Goal: Information Seeking & Learning: Learn about a topic

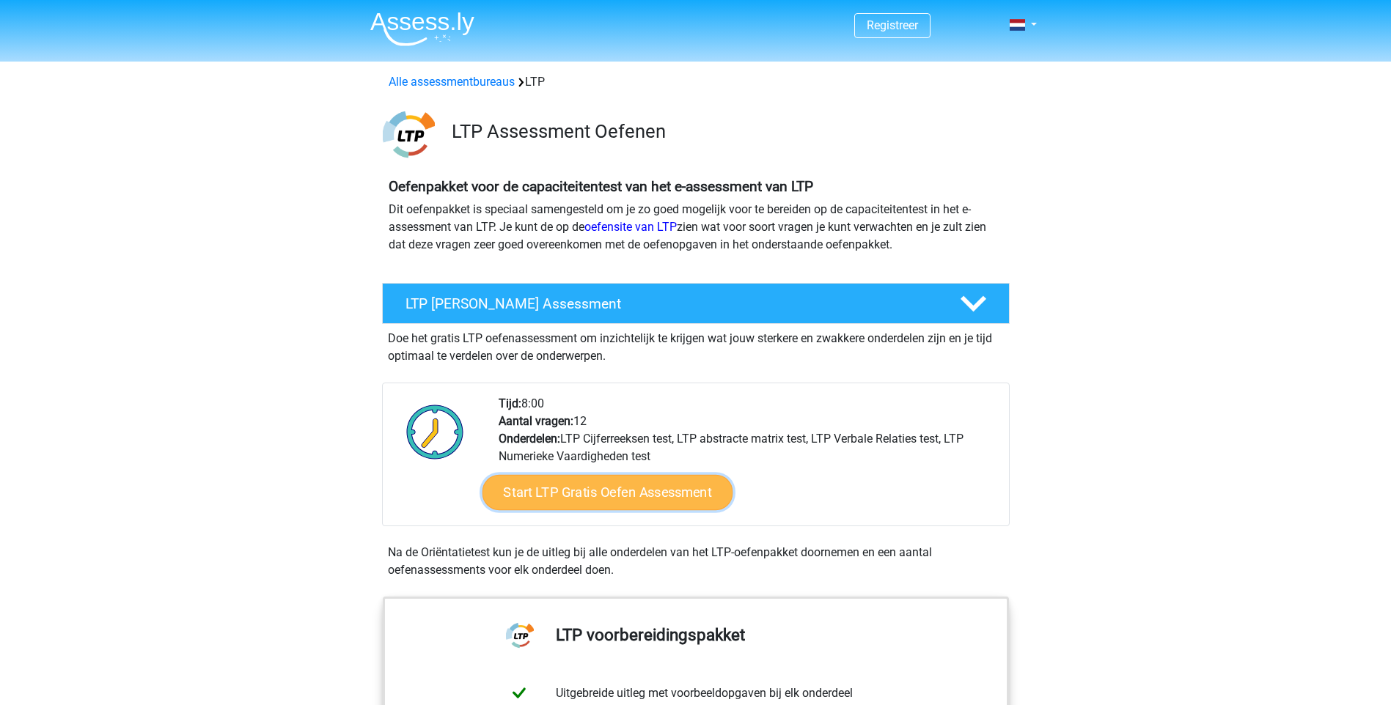
click at [649, 487] on link "Start LTP Gratis Oefen Assessment" at bounding box center [607, 492] width 251 height 35
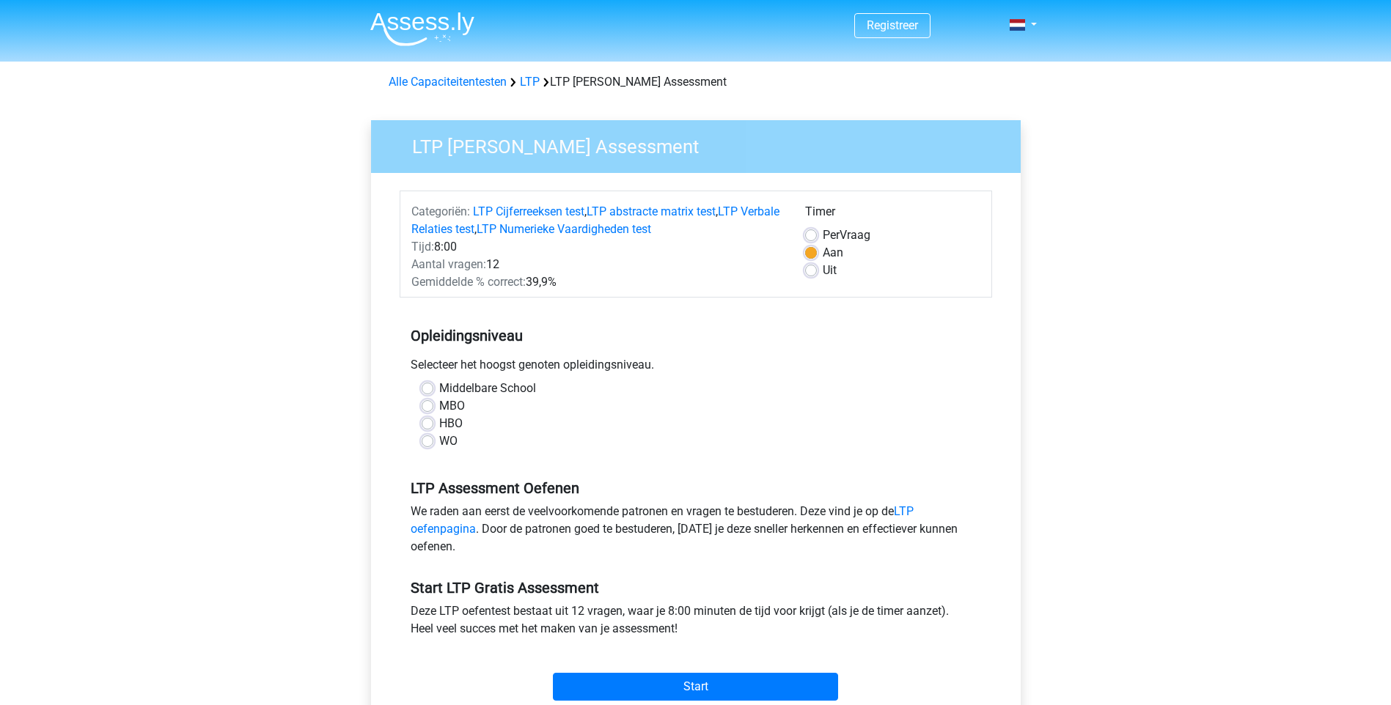
click at [439, 419] on label "HBO" at bounding box center [450, 424] width 23 height 18
click at [430, 419] on input "HBO" at bounding box center [428, 422] width 12 height 15
radio input "true"
click at [706, 669] on div "Start" at bounding box center [696, 674] width 592 height 51
click at [701, 683] on input "Start" at bounding box center [695, 687] width 285 height 28
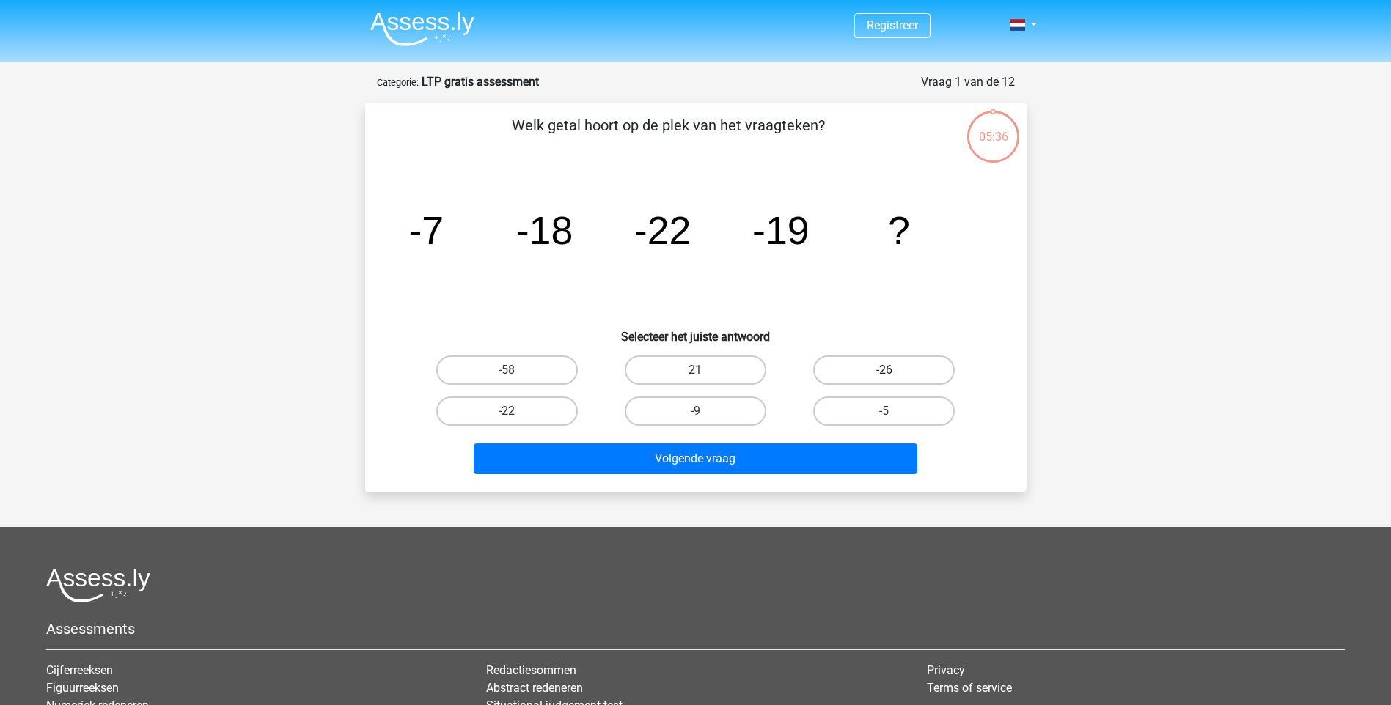
click at [899, 364] on label "-26" at bounding box center [883, 370] width 141 height 29
click at [894, 370] on input "-26" at bounding box center [889, 375] width 10 height 10
radio input "true"
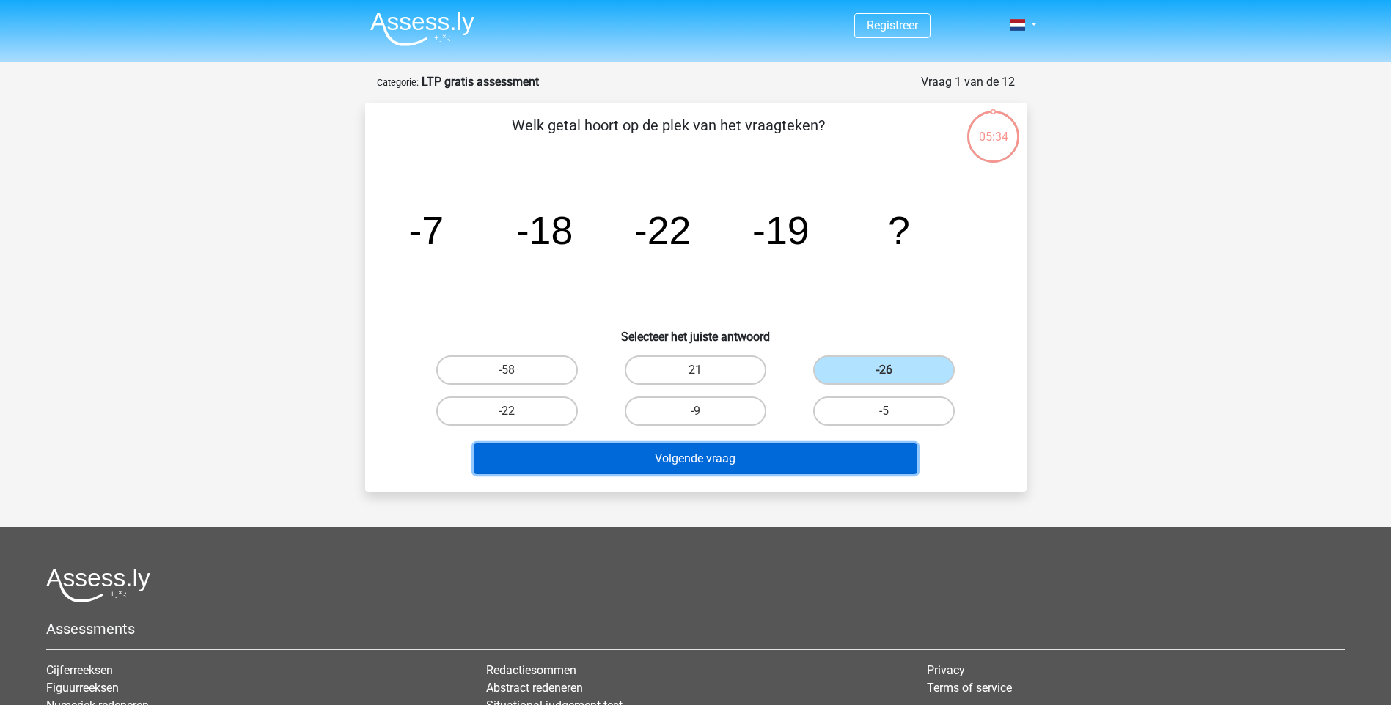
click at [748, 446] on button "Volgende vraag" at bounding box center [695, 458] width 443 height 31
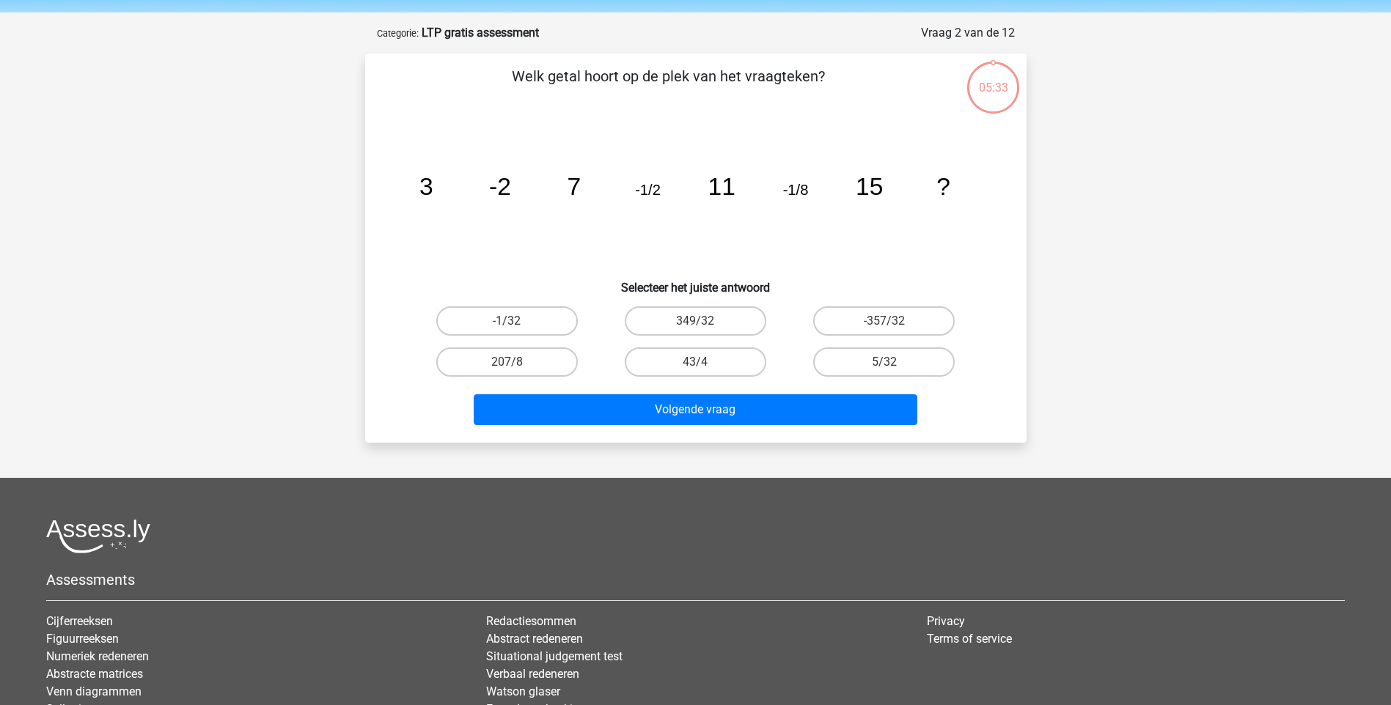
scroll to position [73, 0]
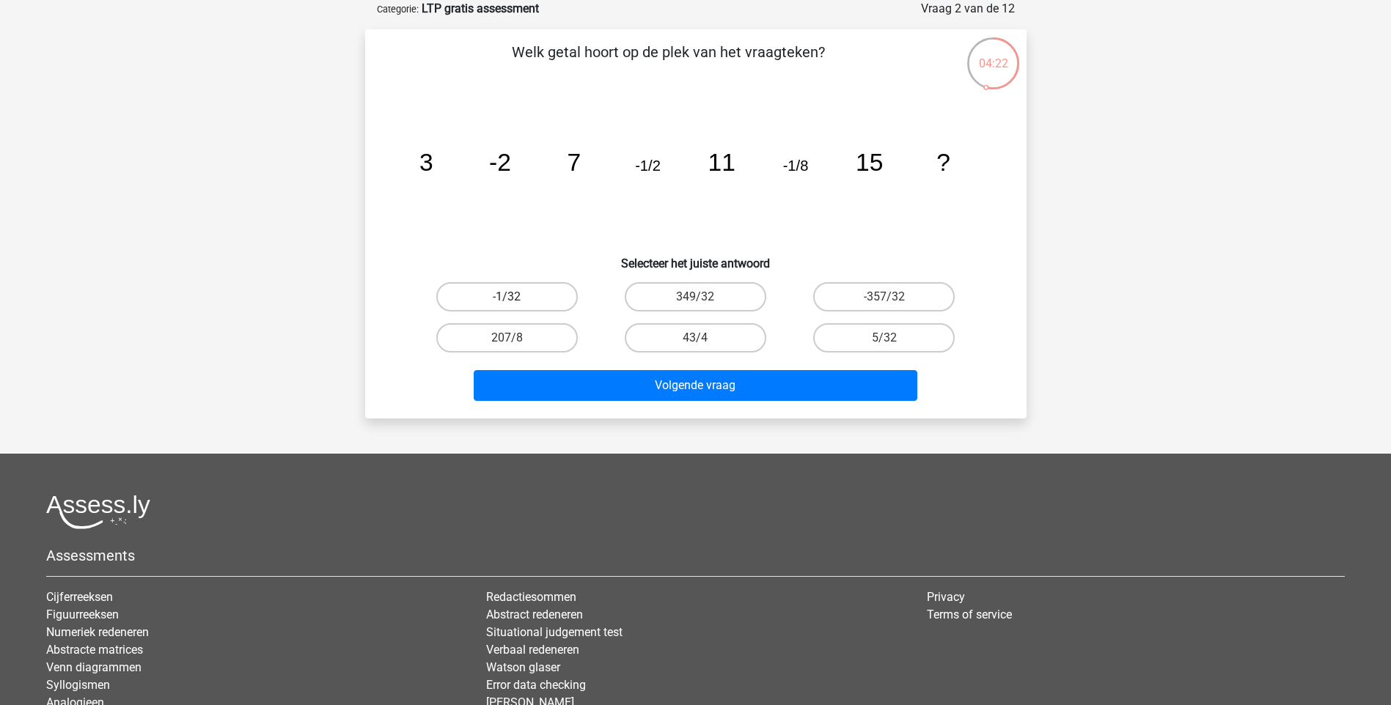
click at [519, 291] on label "-1/32" at bounding box center [506, 296] width 141 height 29
click at [516, 297] on input "-1/32" at bounding box center [512, 302] width 10 height 10
radio input "true"
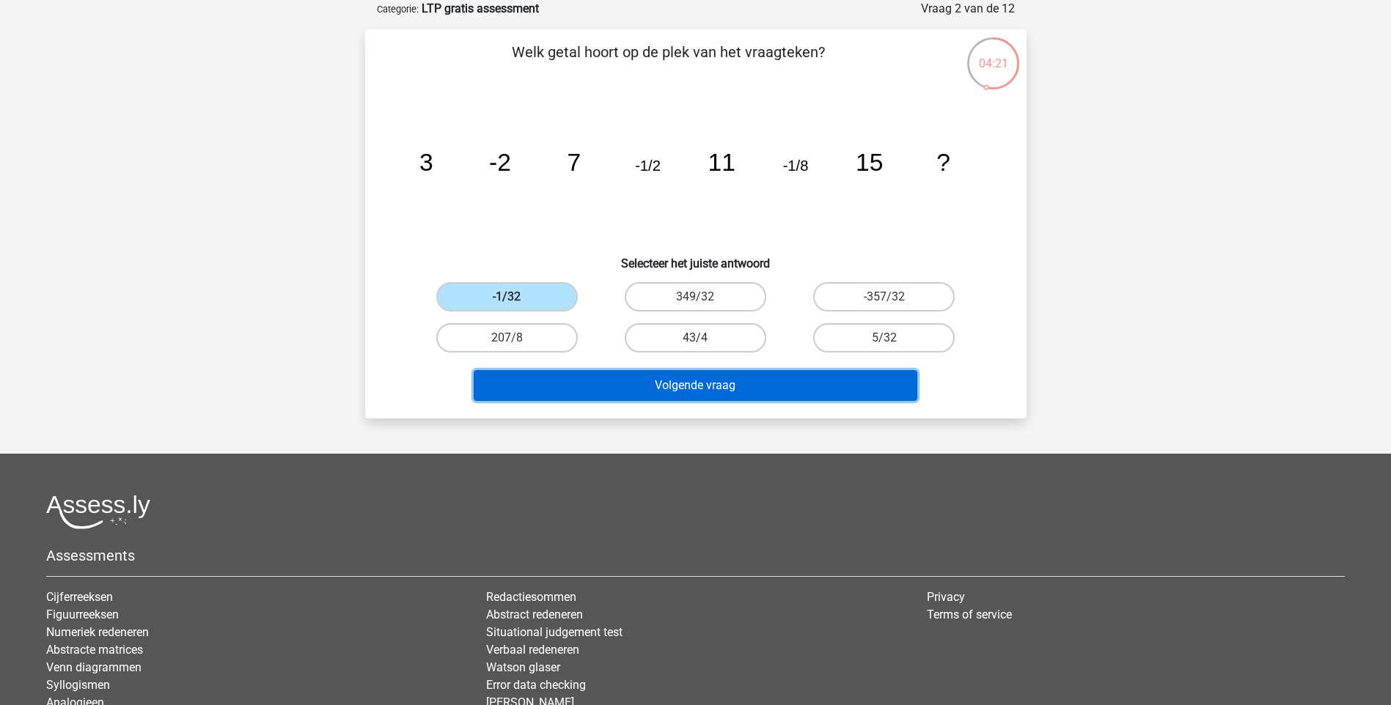
click at [686, 386] on button "Volgende vraag" at bounding box center [695, 385] width 443 height 31
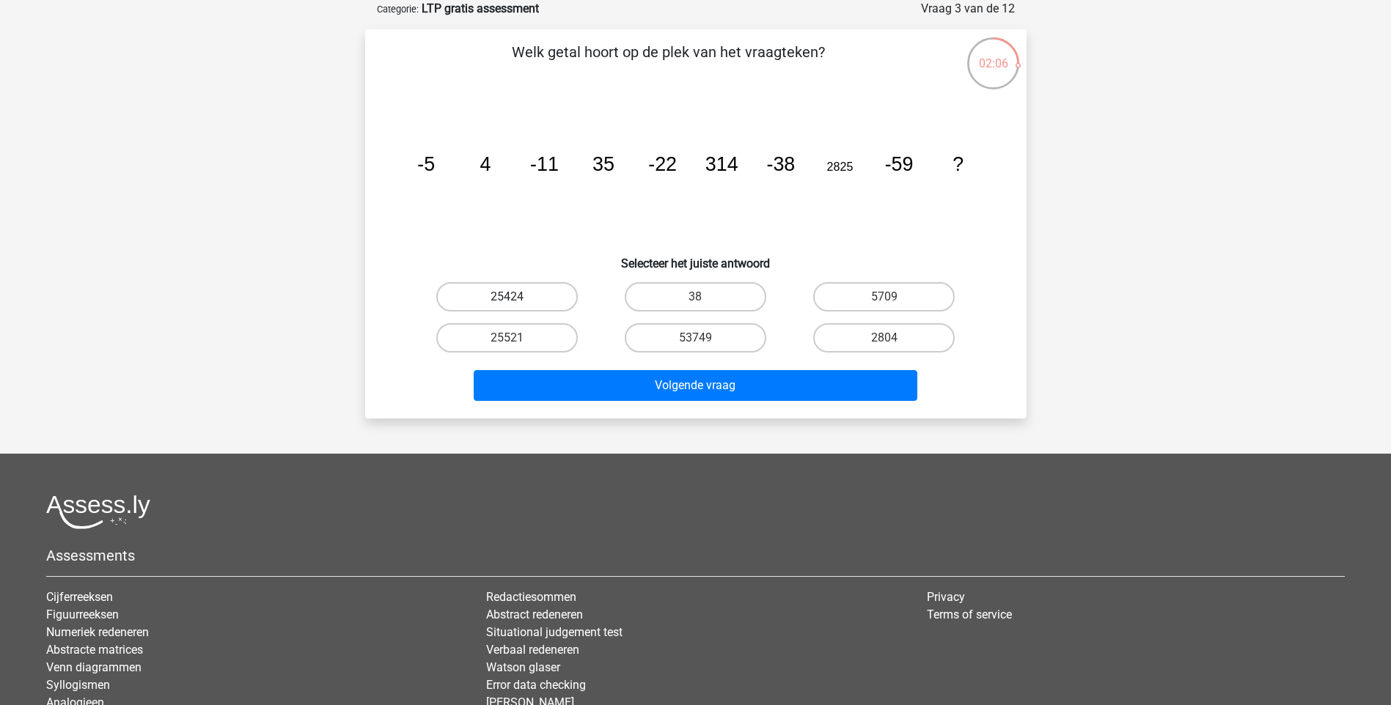
click at [542, 290] on label "25424" at bounding box center [506, 296] width 141 height 29
click at [516, 297] on input "25424" at bounding box center [512, 302] width 10 height 10
radio input "true"
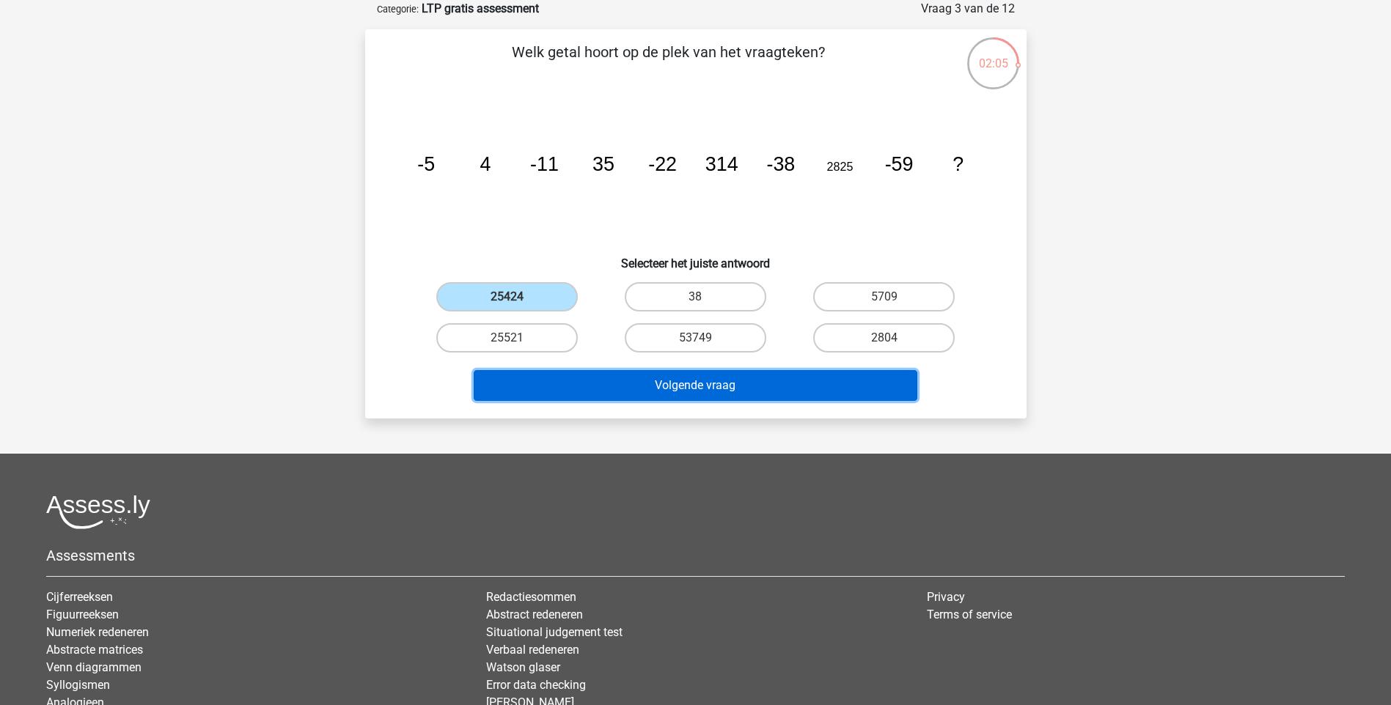
click at [699, 377] on button "Volgende vraag" at bounding box center [695, 385] width 443 height 31
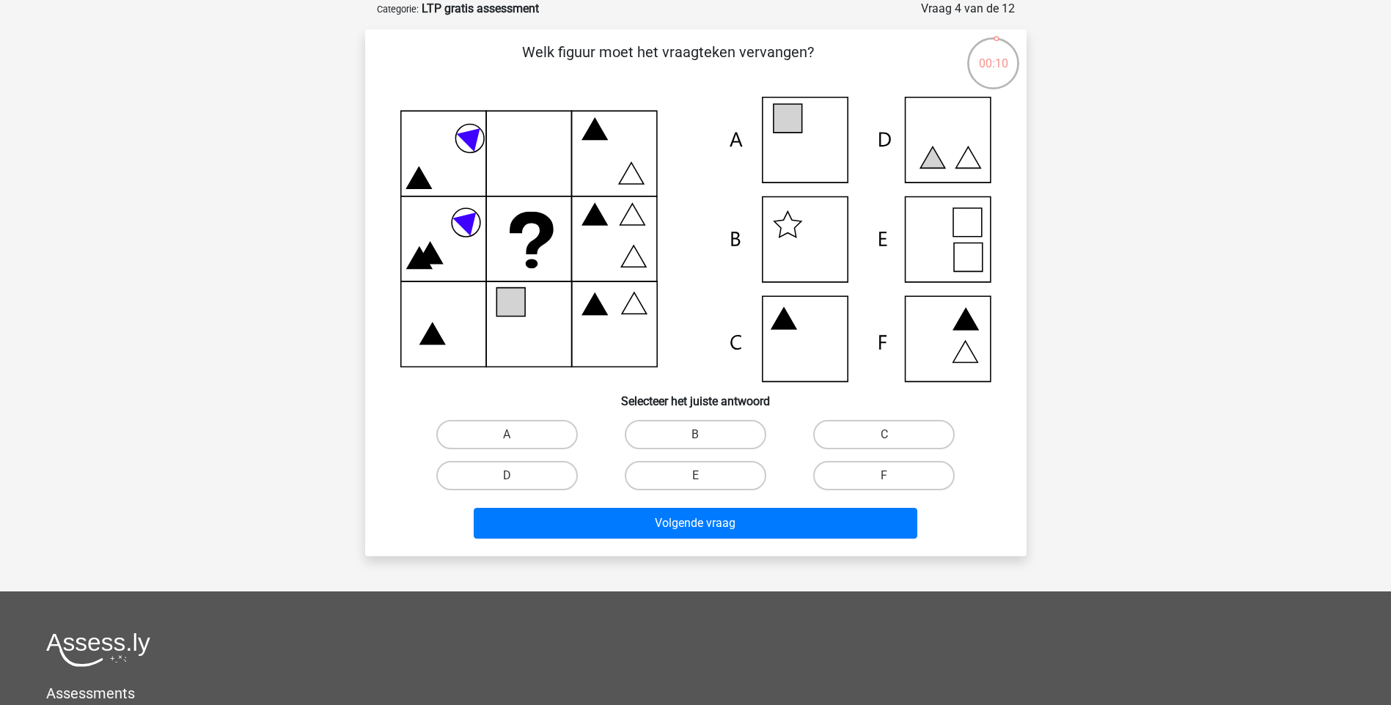
click at [952, 251] on icon at bounding box center [695, 239] width 591 height 285
click at [678, 491] on div "E" at bounding box center [695, 475] width 188 height 41
click at [680, 478] on label "E" at bounding box center [695, 475] width 141 height 29
click at [695, 478] on input "E" at bounding box center [700, 481] width 10 height 10
radio input "true"
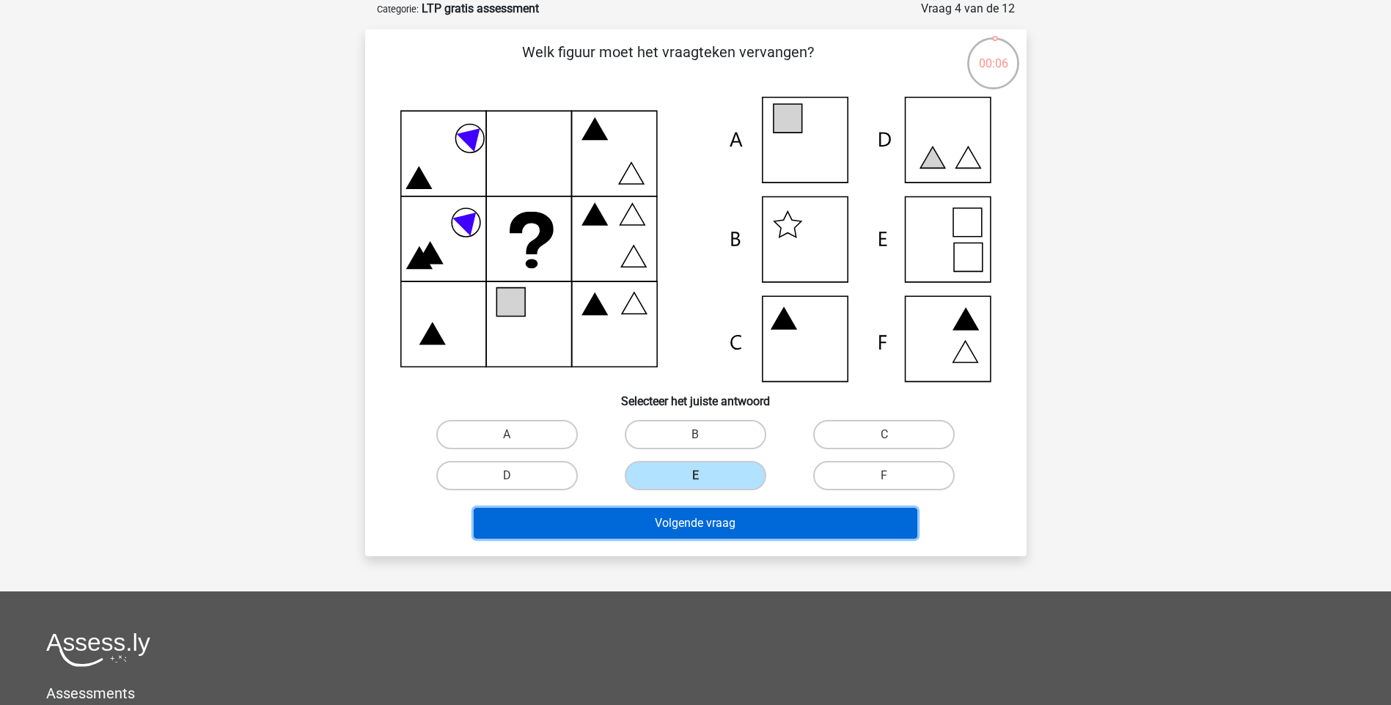
click at [739, 529] on button "Volgende vraag" at bounding box center [695, 523] width 443 height 31
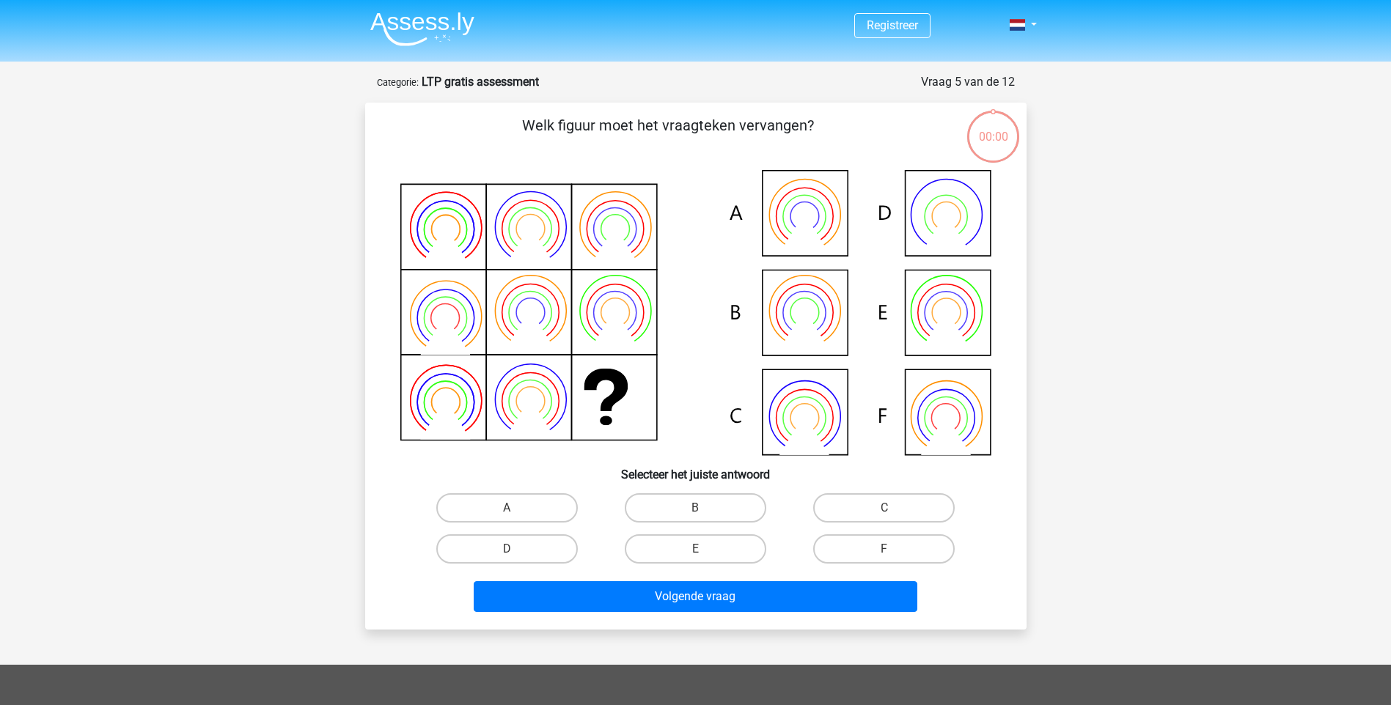
scroll to position [73, 0]
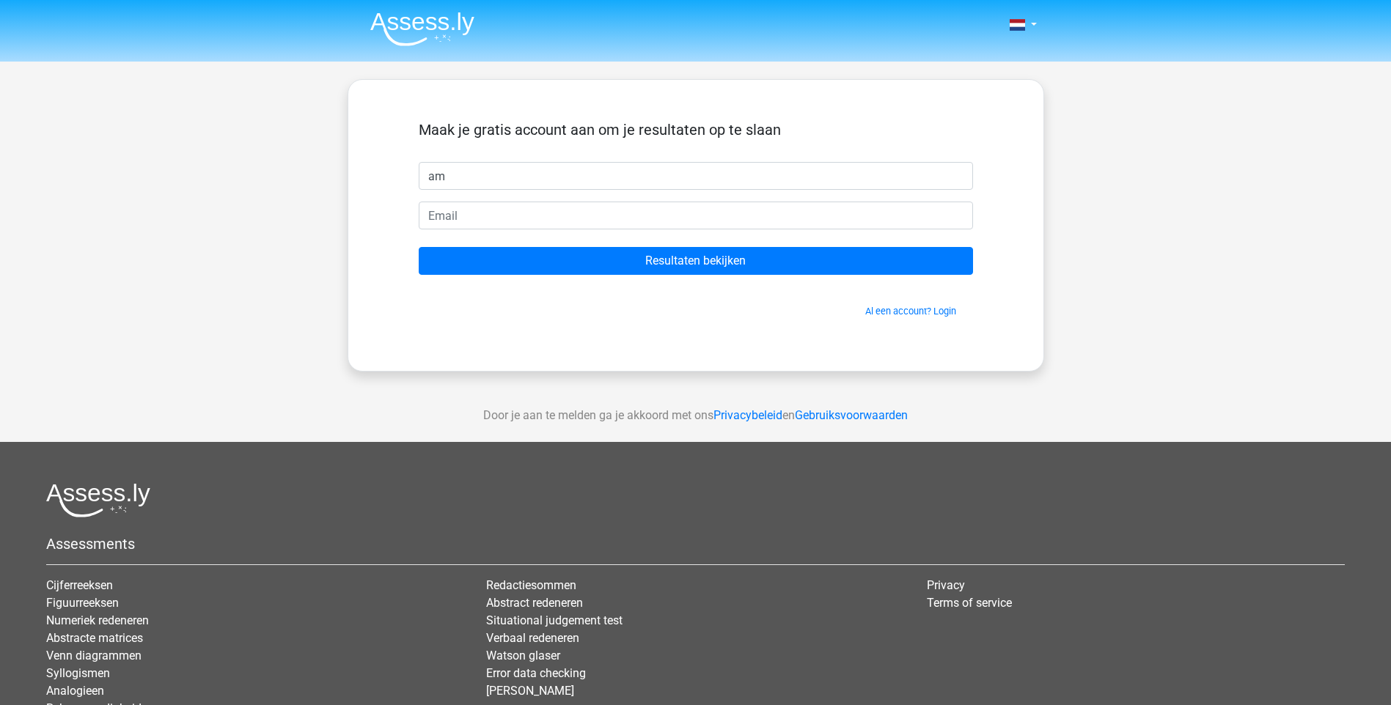
type input "a"
type input "marloes"
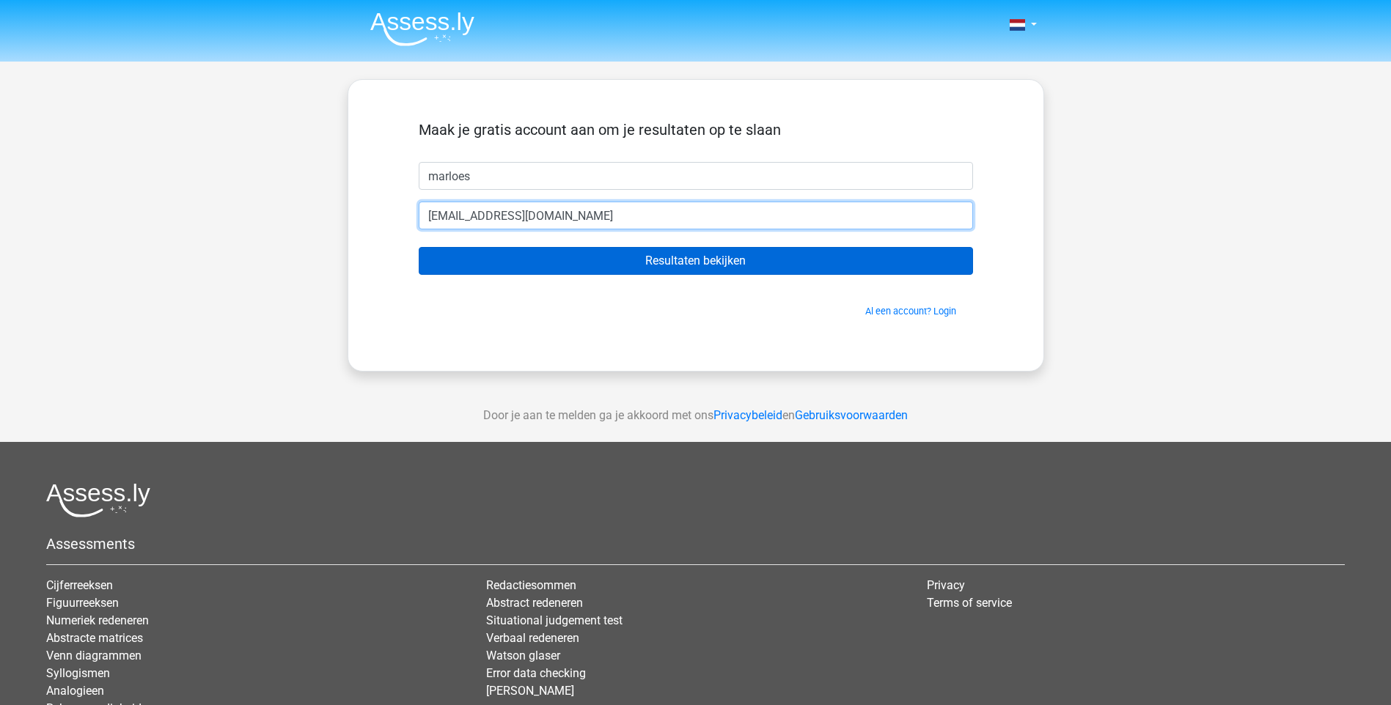
type input "[EMAIL_ADDRESS][DOMAIN_NAME]"
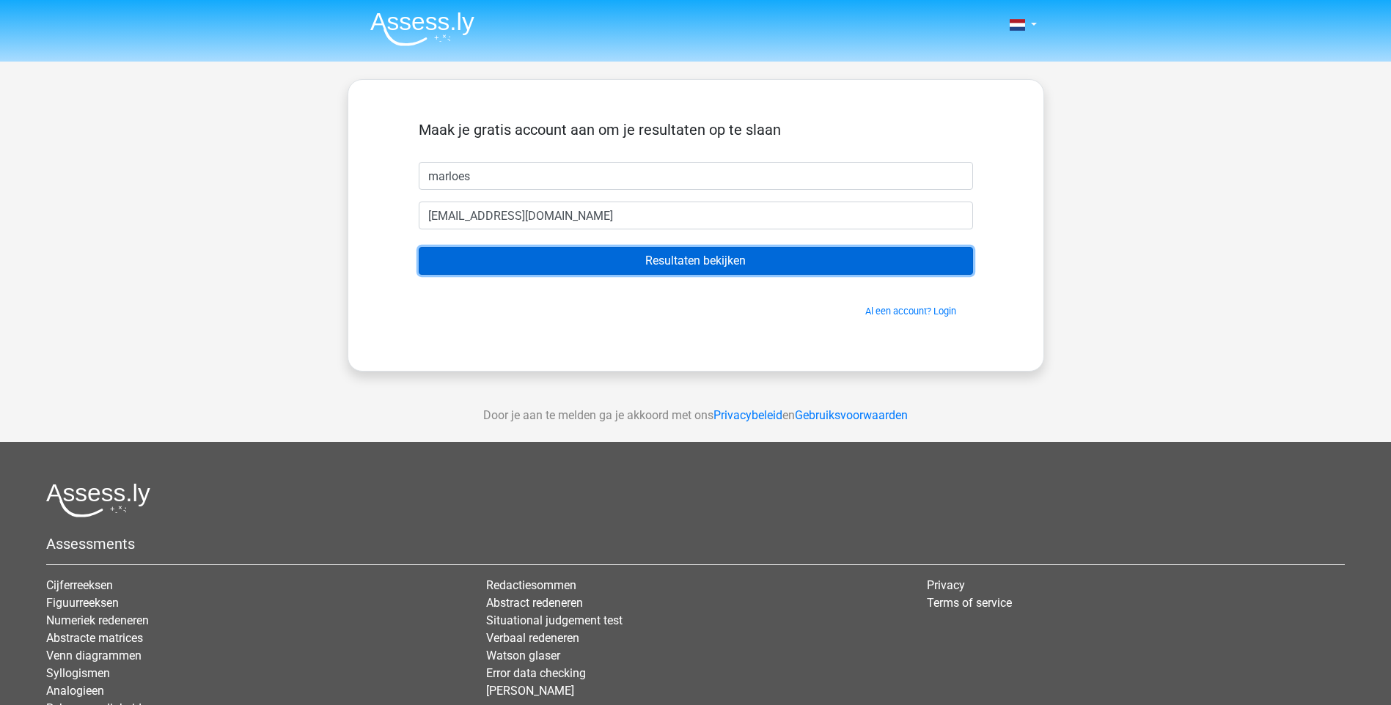
click at [718, 264] on input "Resultaten bekijken" at bounding box center [696, 261] width 554 height 28
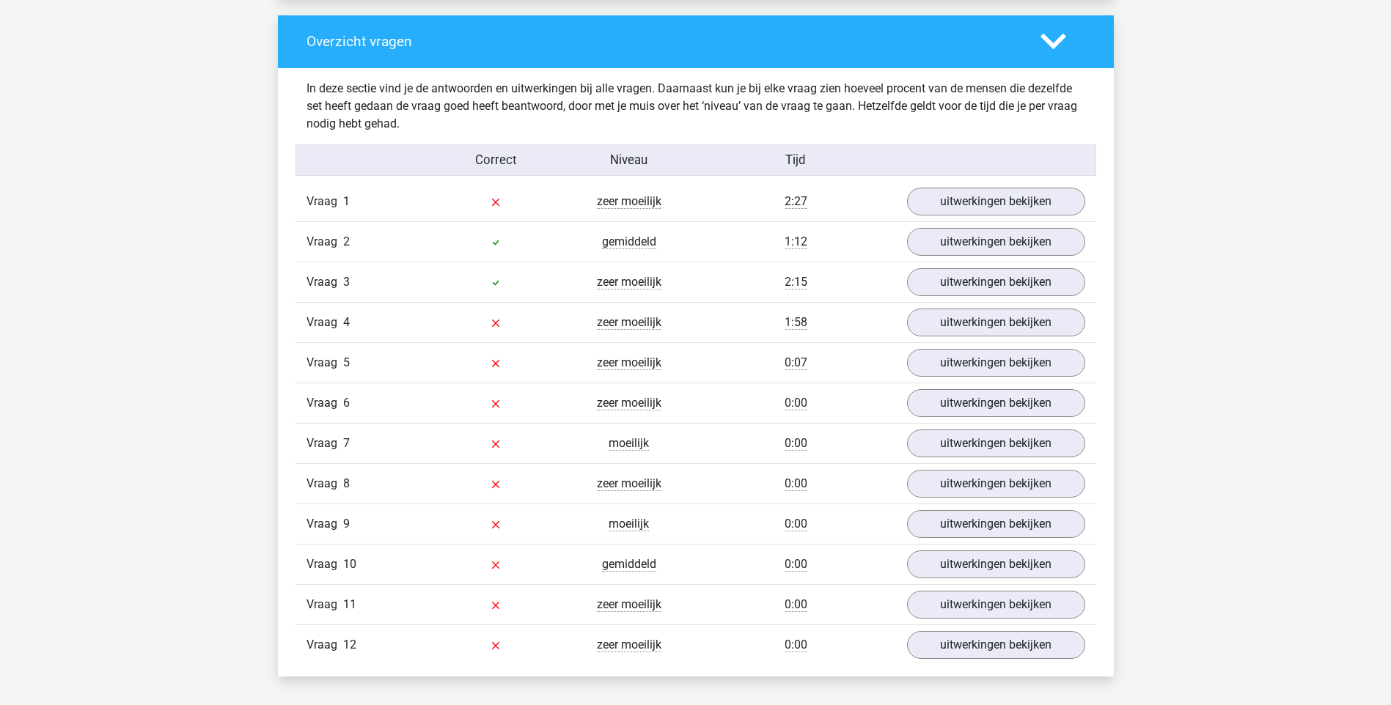
scroll to position [1539, 0]
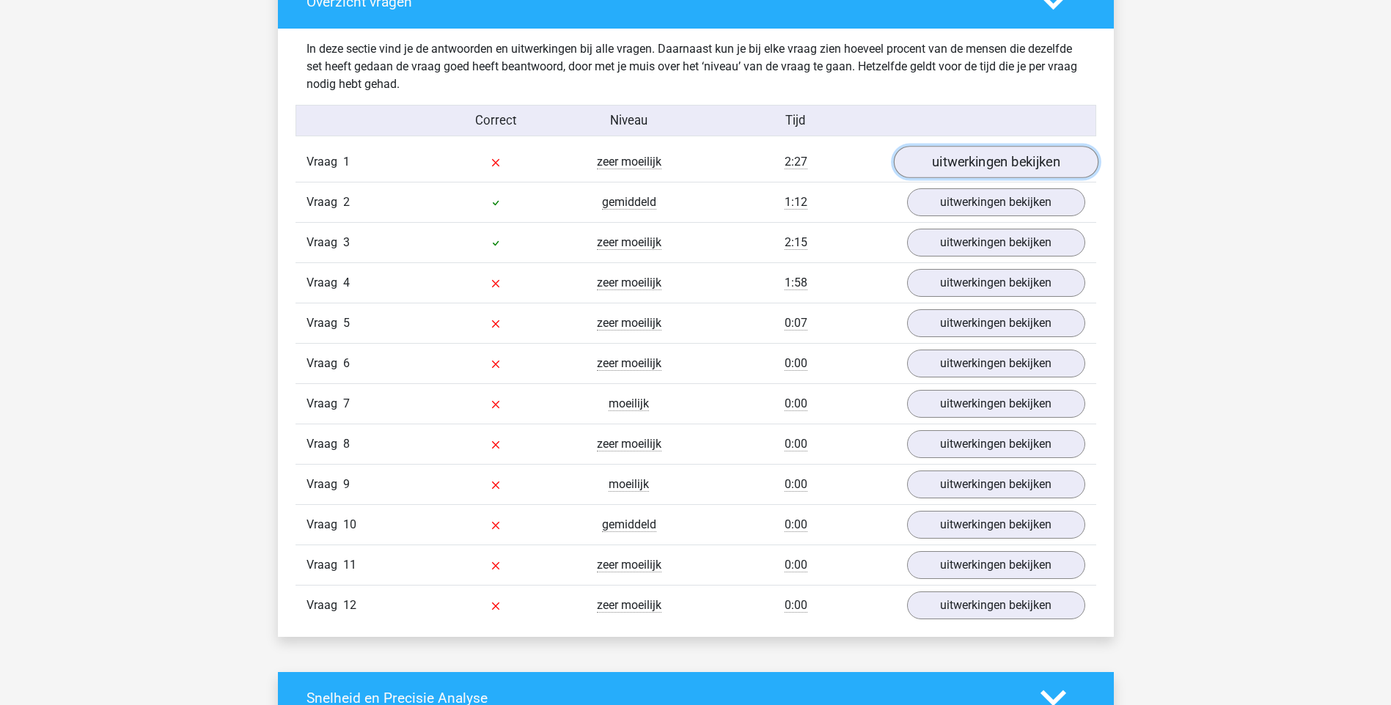
click at [995, 163] on link "uitwerkingen bekijken" at bounding box center [995, 162] width 205 height 32
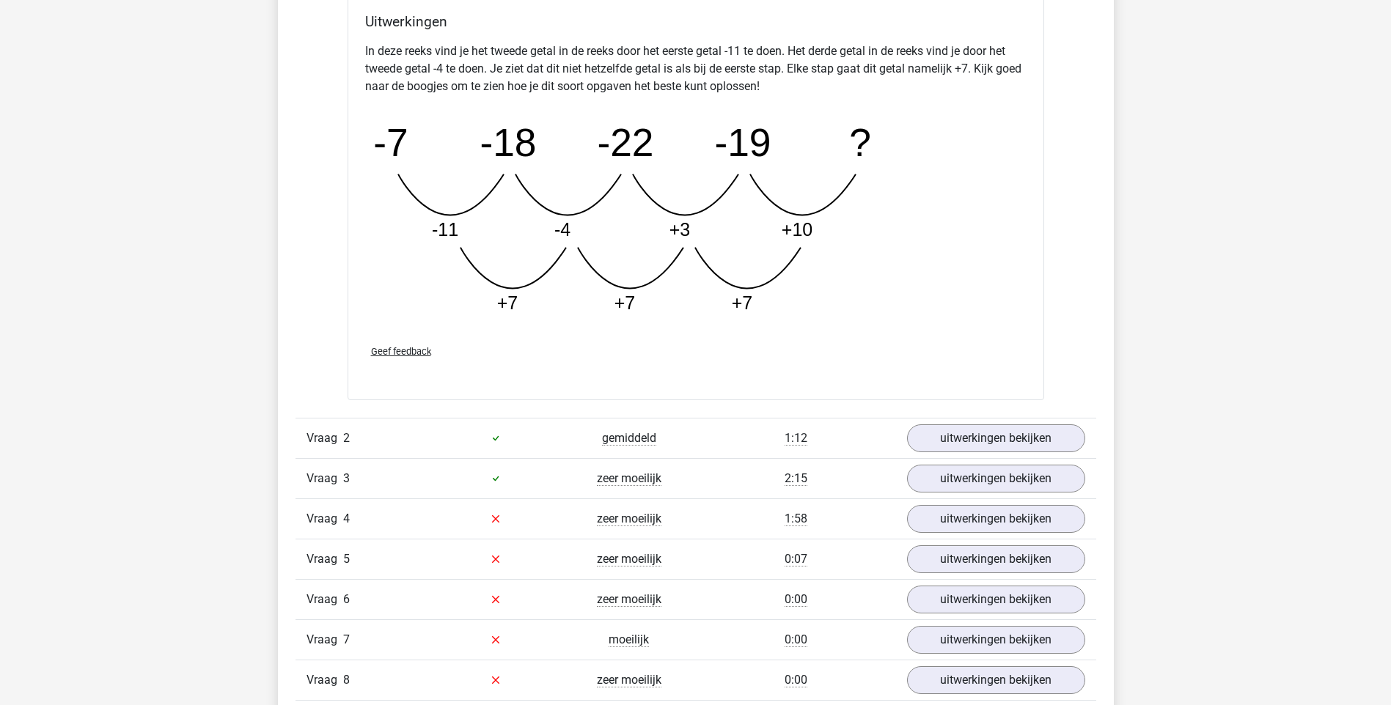
scroll to position [2126, 0]
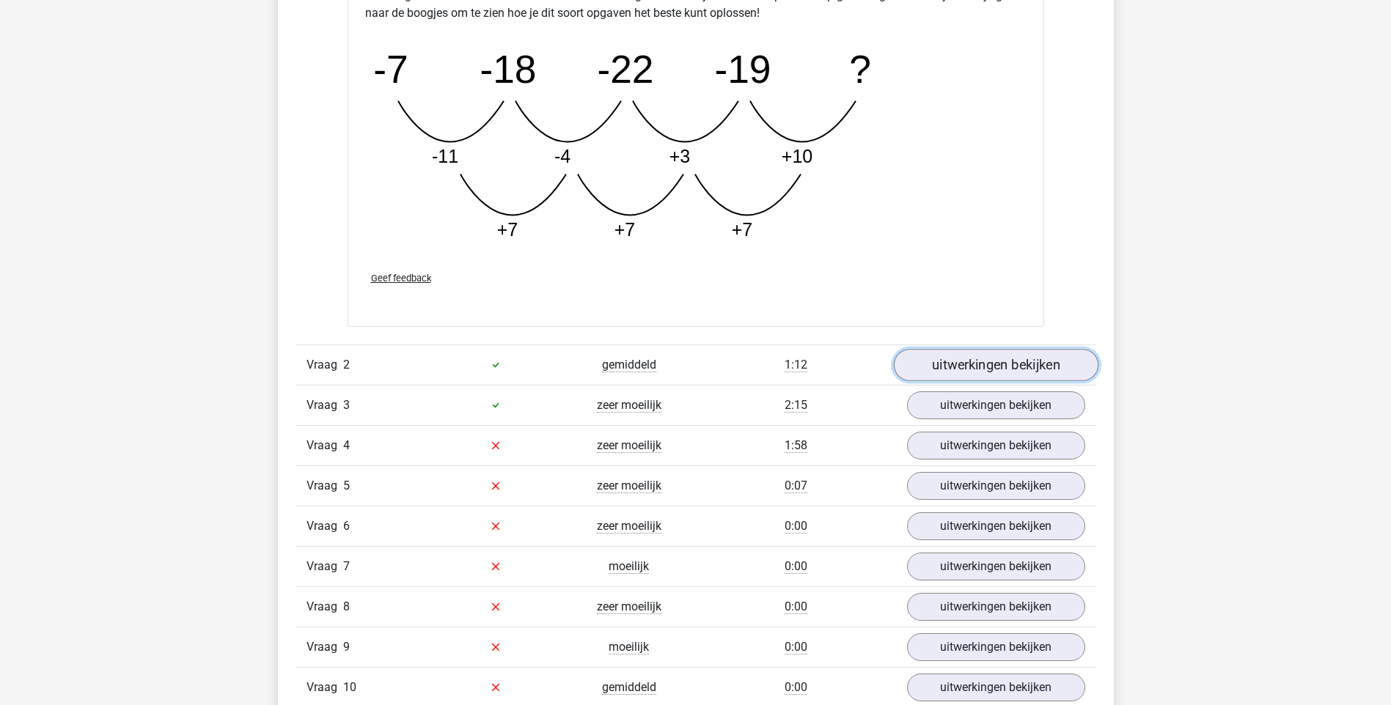
click at [1010, 361] on link "uitwerkingen bekijken" at bounding box center [995, 365] width 205 height 32
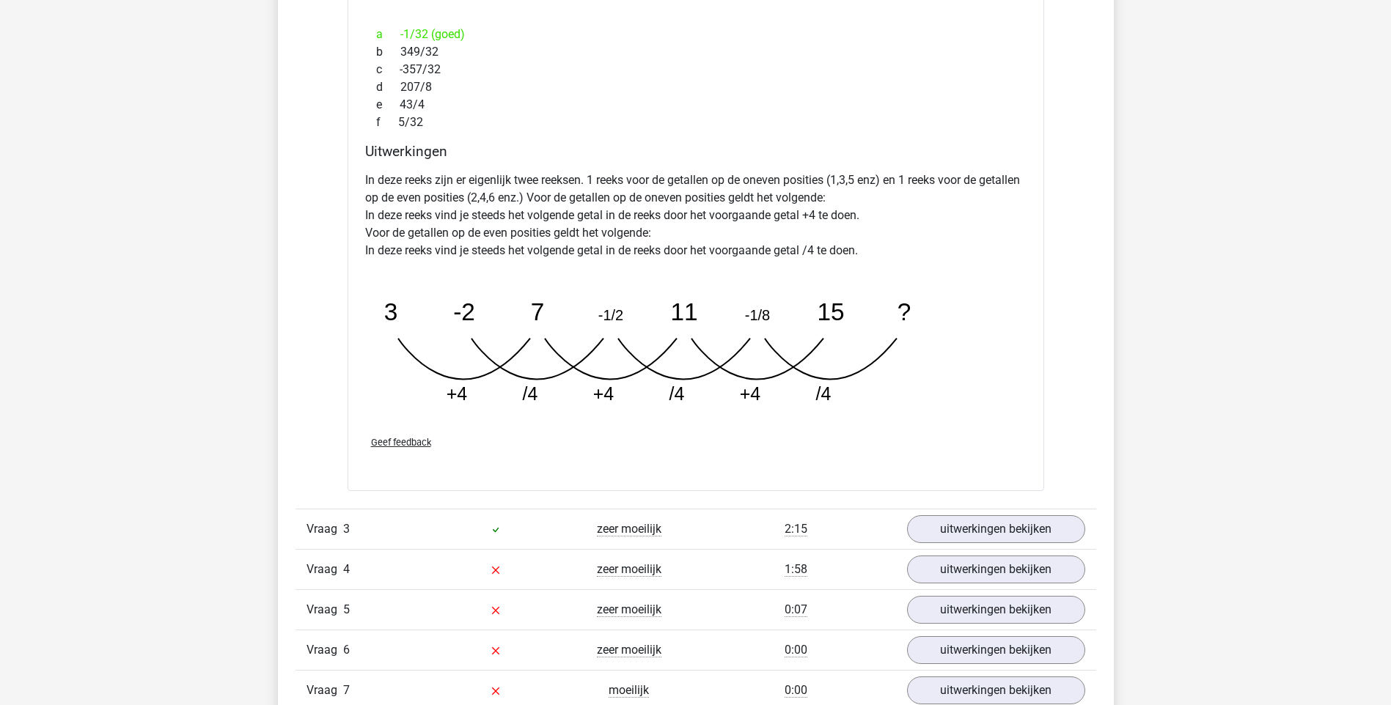
scroll to position [2786, 0]
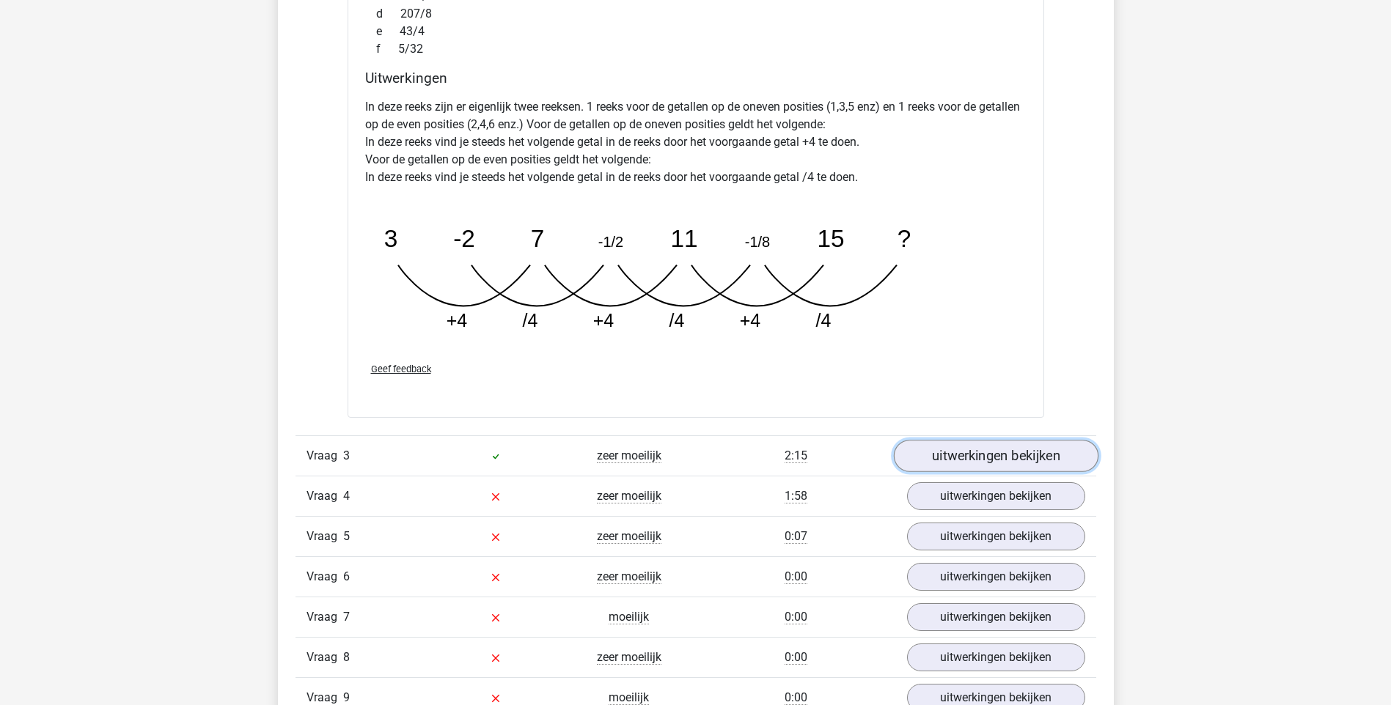
click at [994, 454] on link "uitwerkingen bekijken" at bounding box center [995, 457] width 205 height 32
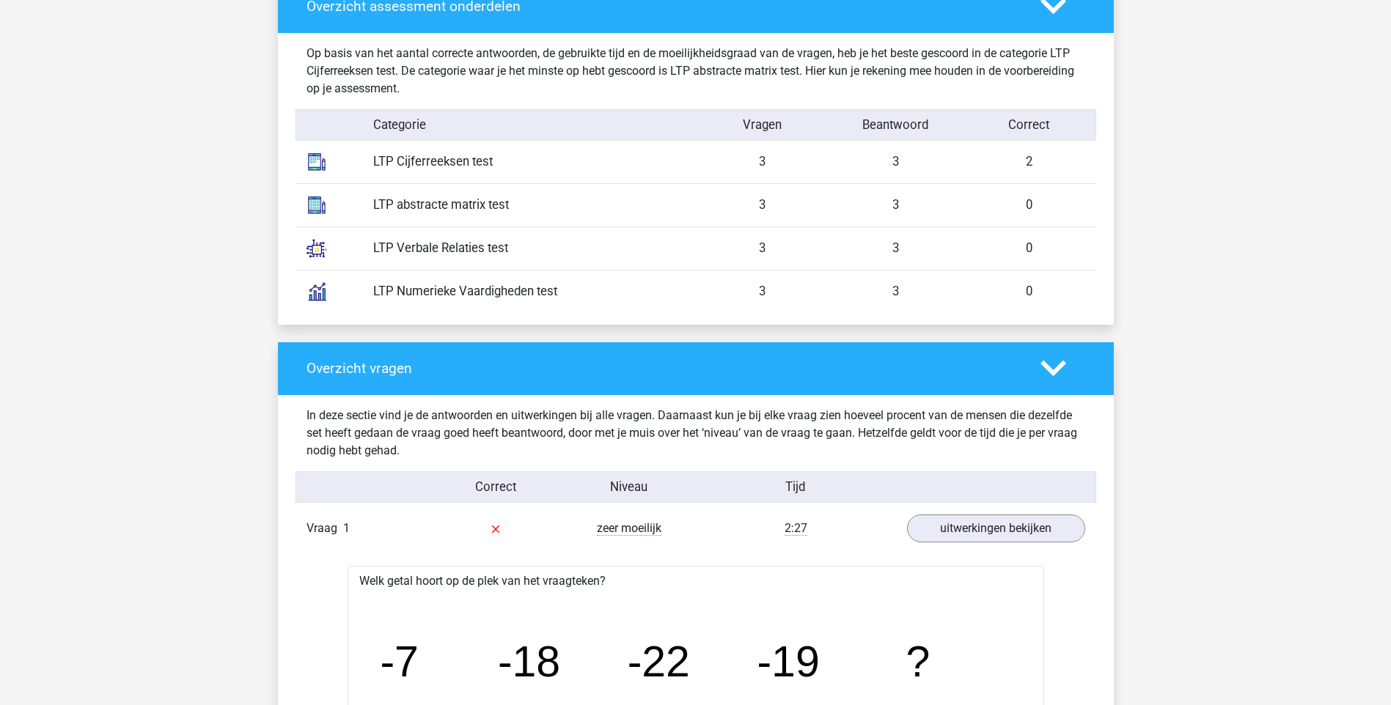
scroll to position [1246, 0]
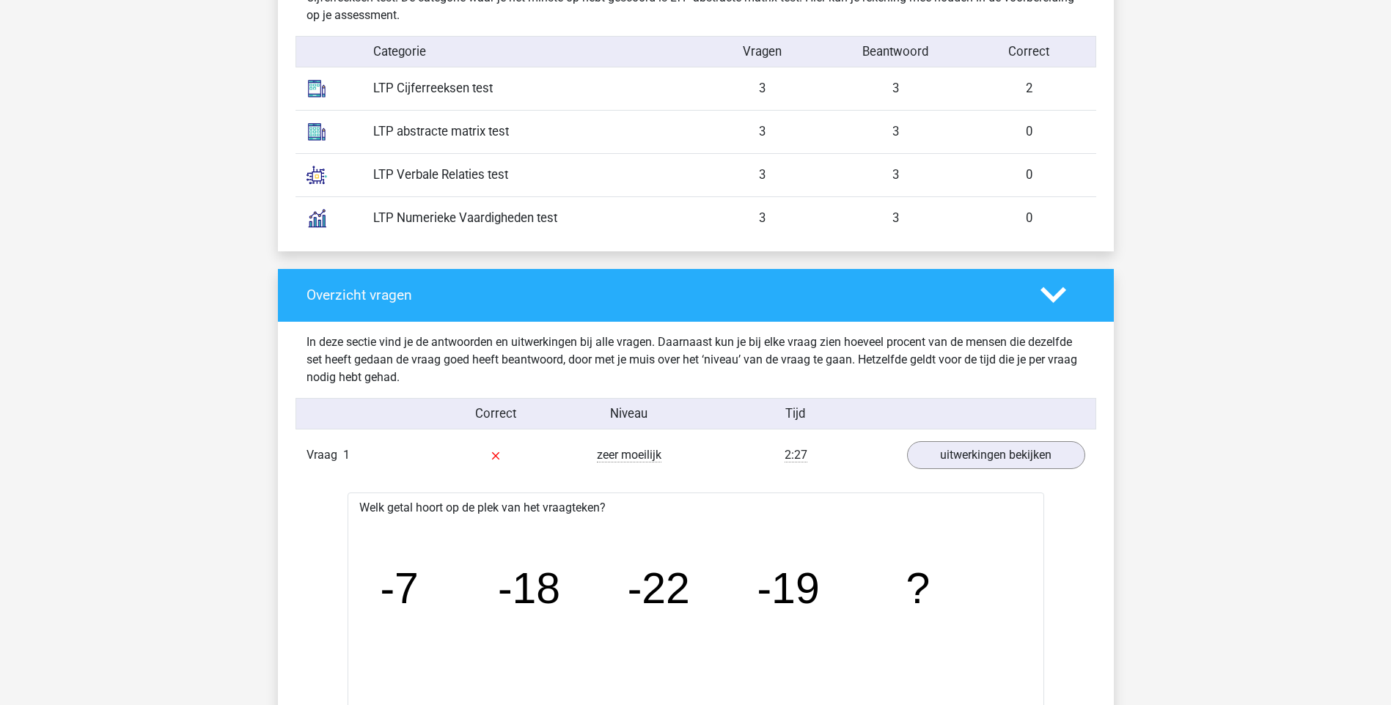
click at [408, 128] on div "LTP abstracte matrix test" at bounding box center [529, 131] width 334 height 18
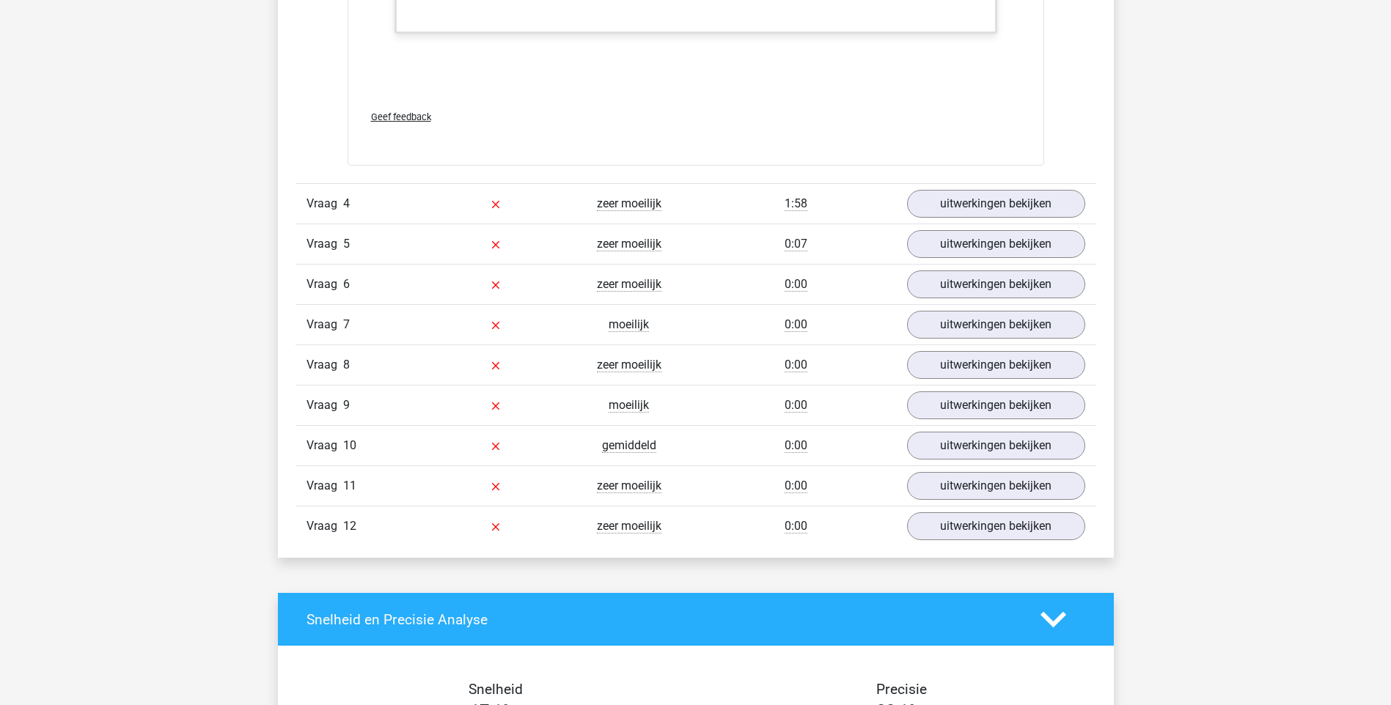
scroll to position [3958, 0]
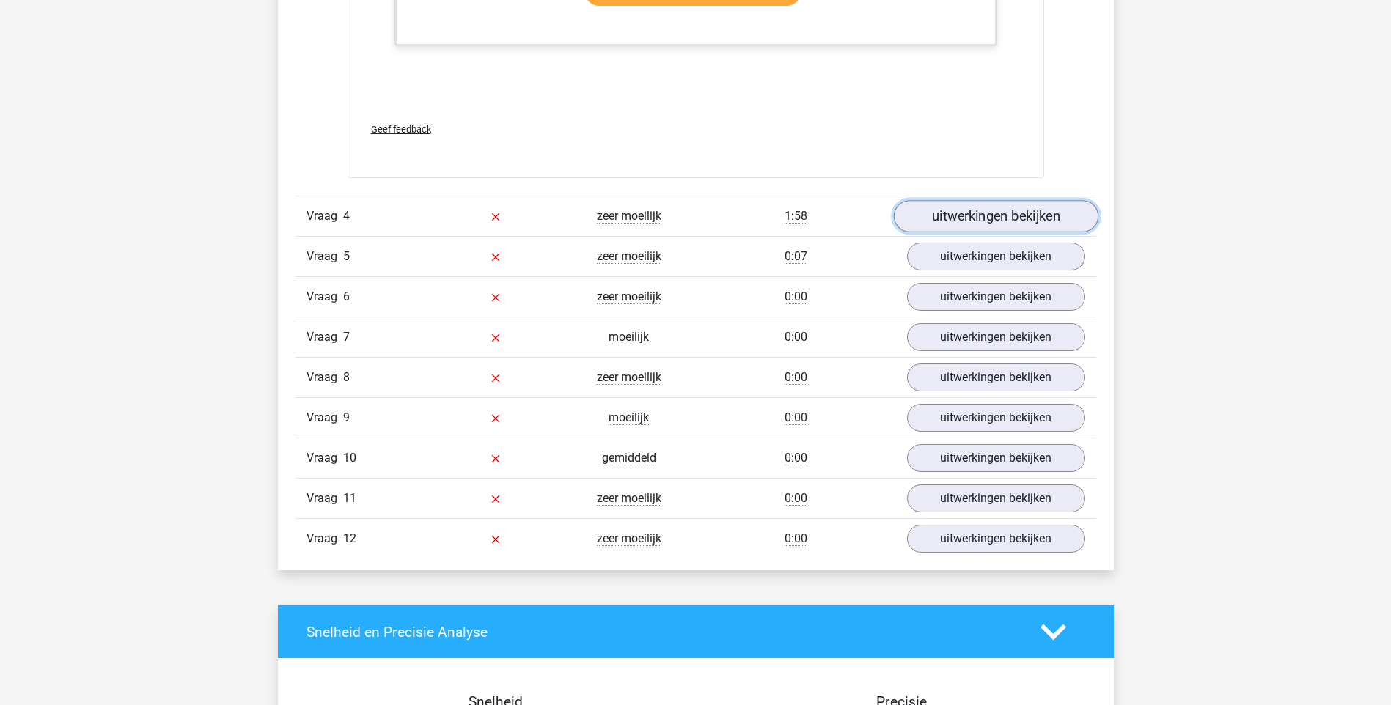
click at [1057, 205] on link "uitwerkingen bekijken" at bounding box center [995, 216] width 205 height 32
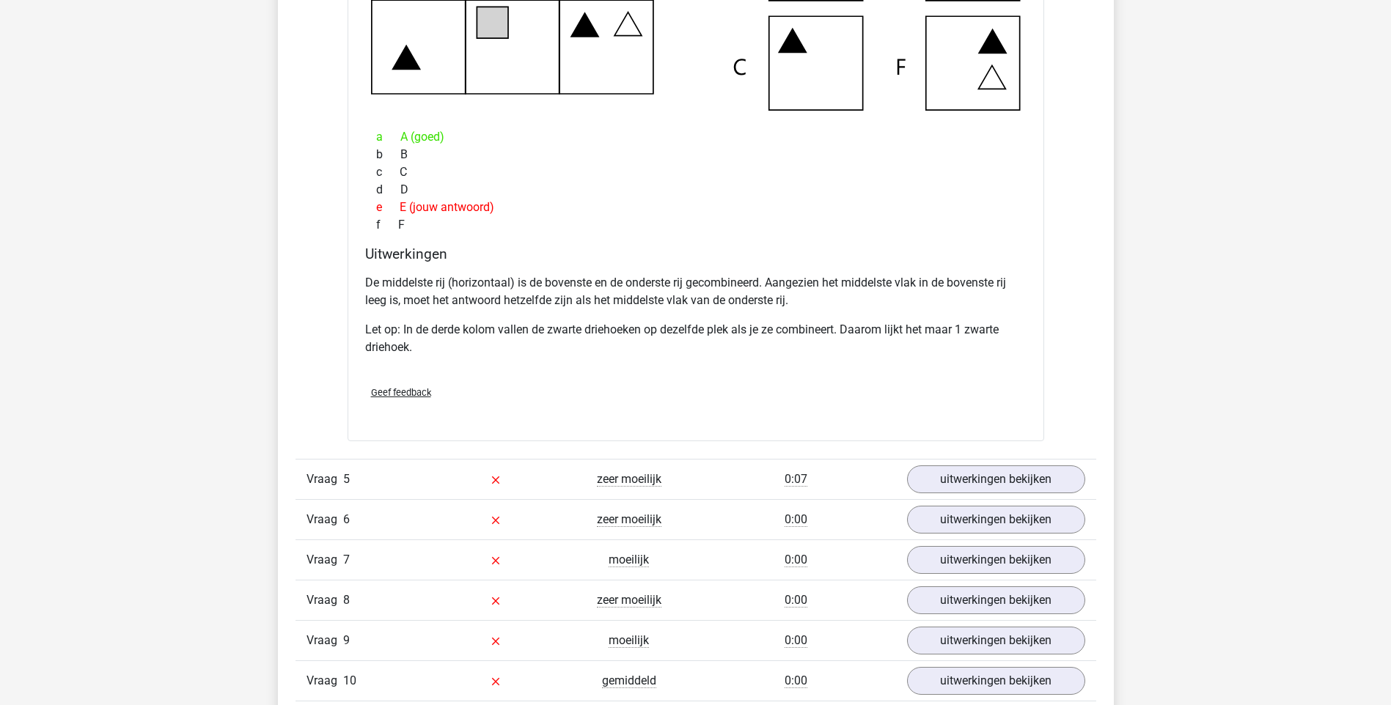
scroll to position [4472, 0]
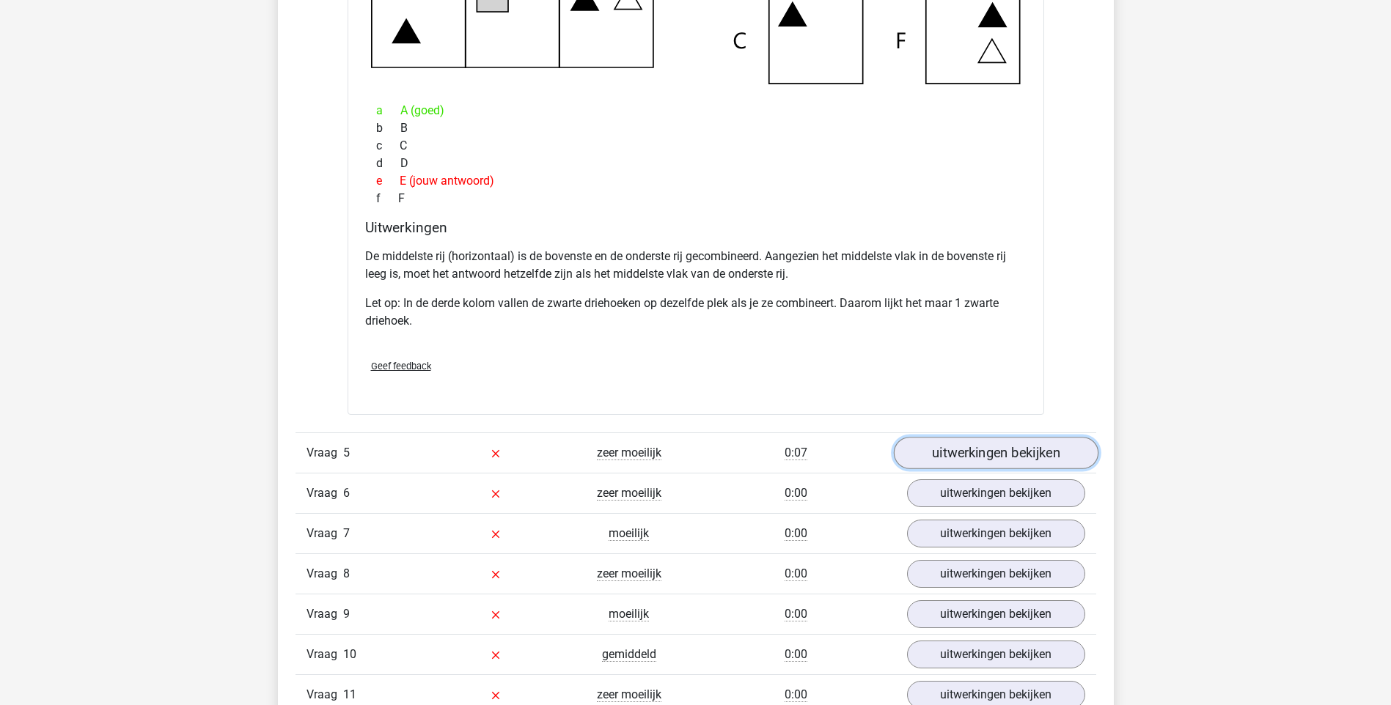
click at [971, 452] on link "uitwerkingen bekijken" at bounding box center [995, 454] width 205 height 32
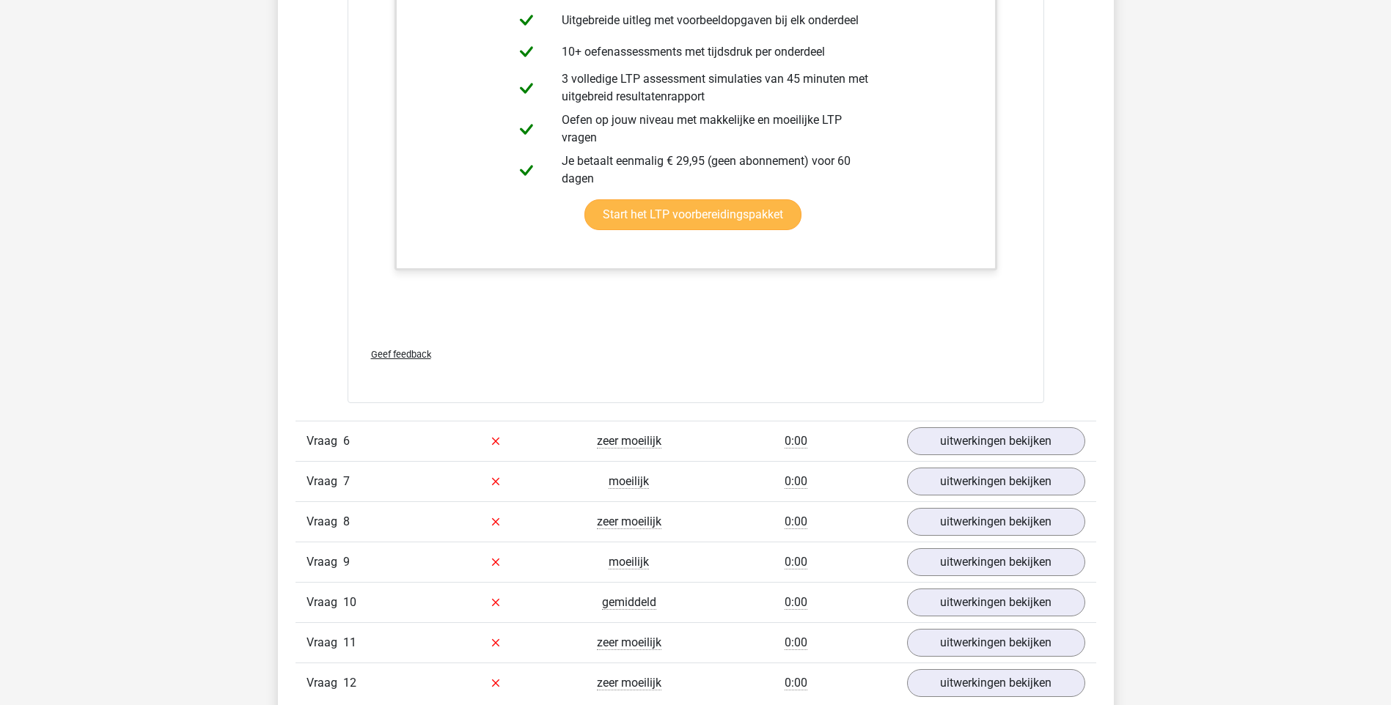
scroll to position [5571, 0]
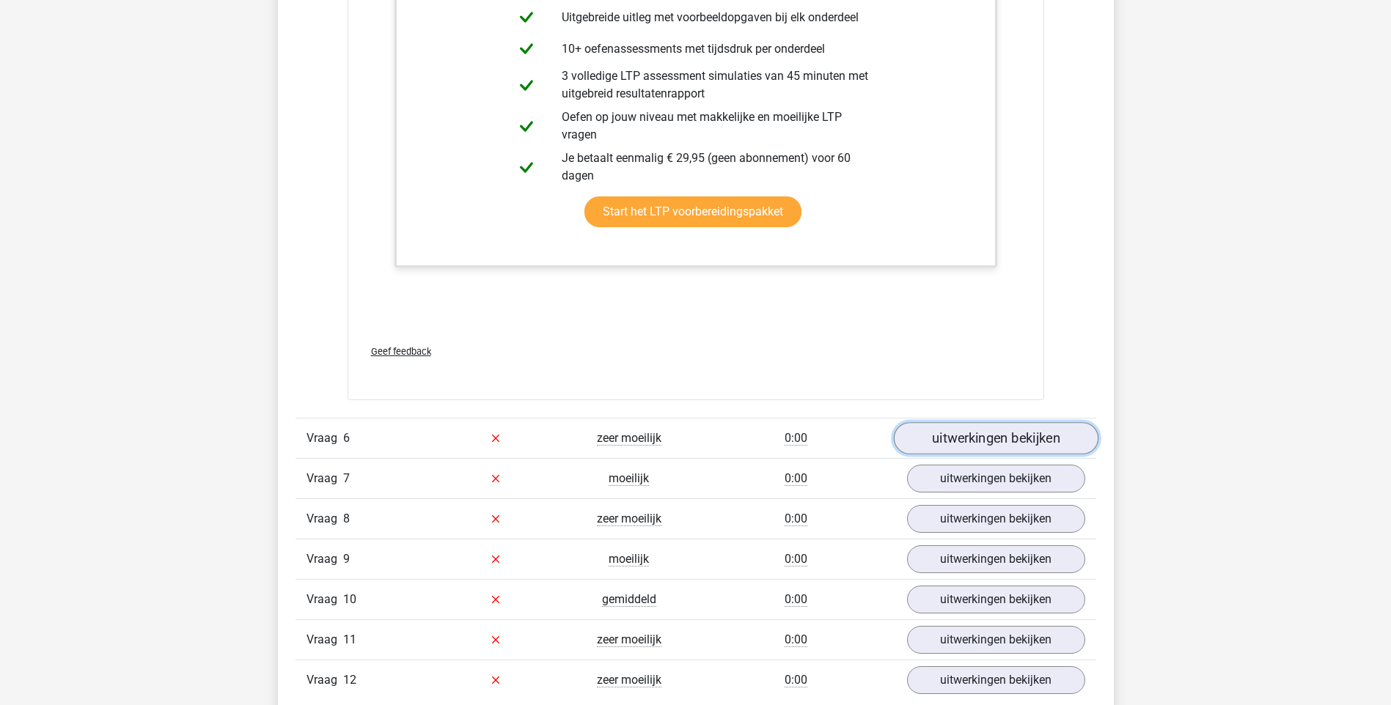
click at [968, 438] on link "uitwerkingen bekijken" at bounding box center [995, 438] width 205 height 32
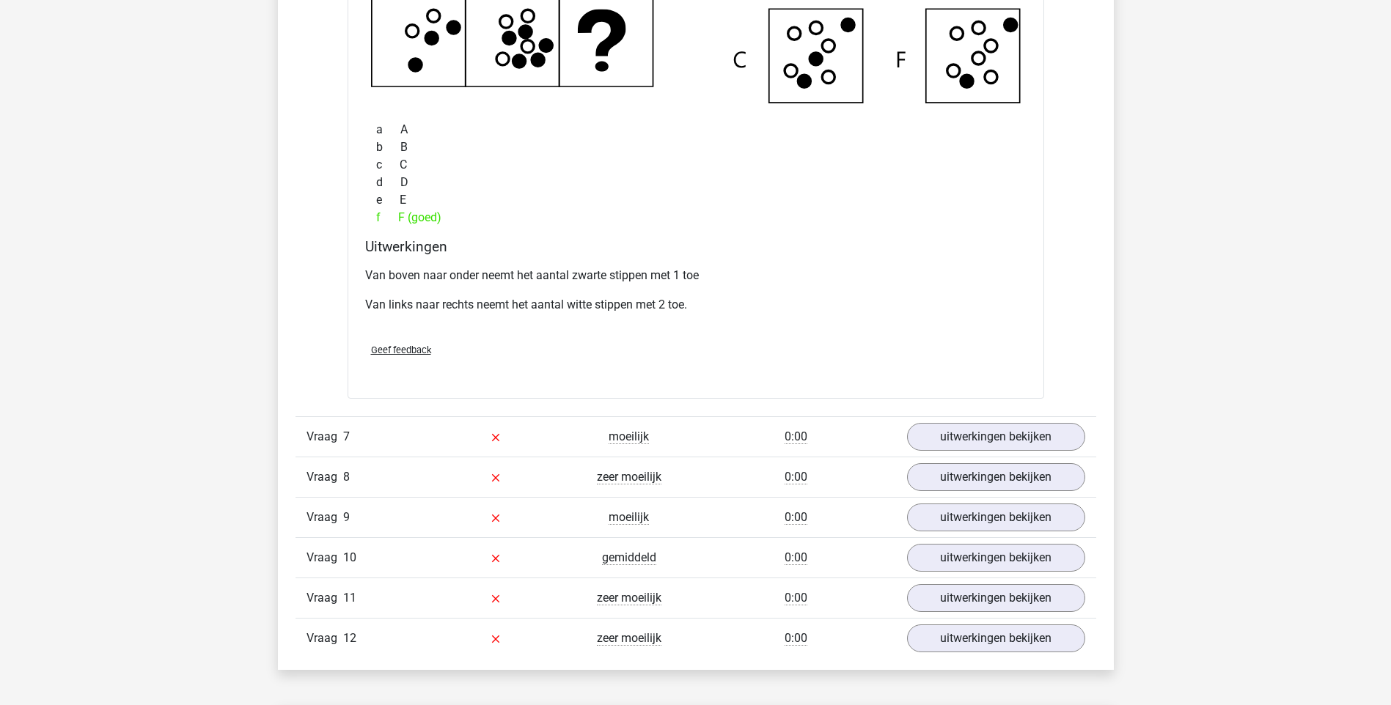
scroll to position [6451, 0]
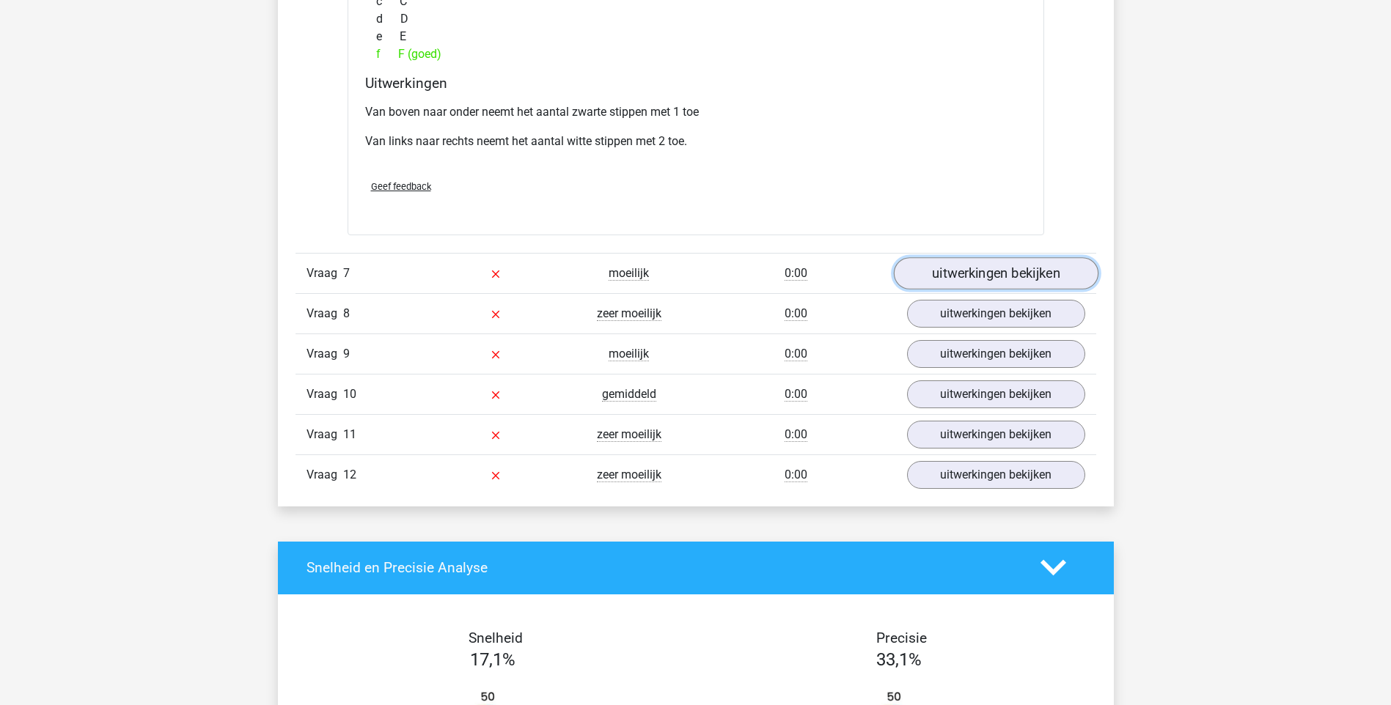
click at [949, 266] on link "uitwerkingen bekijken" at bounding box center [995, 273] width 205 height 32
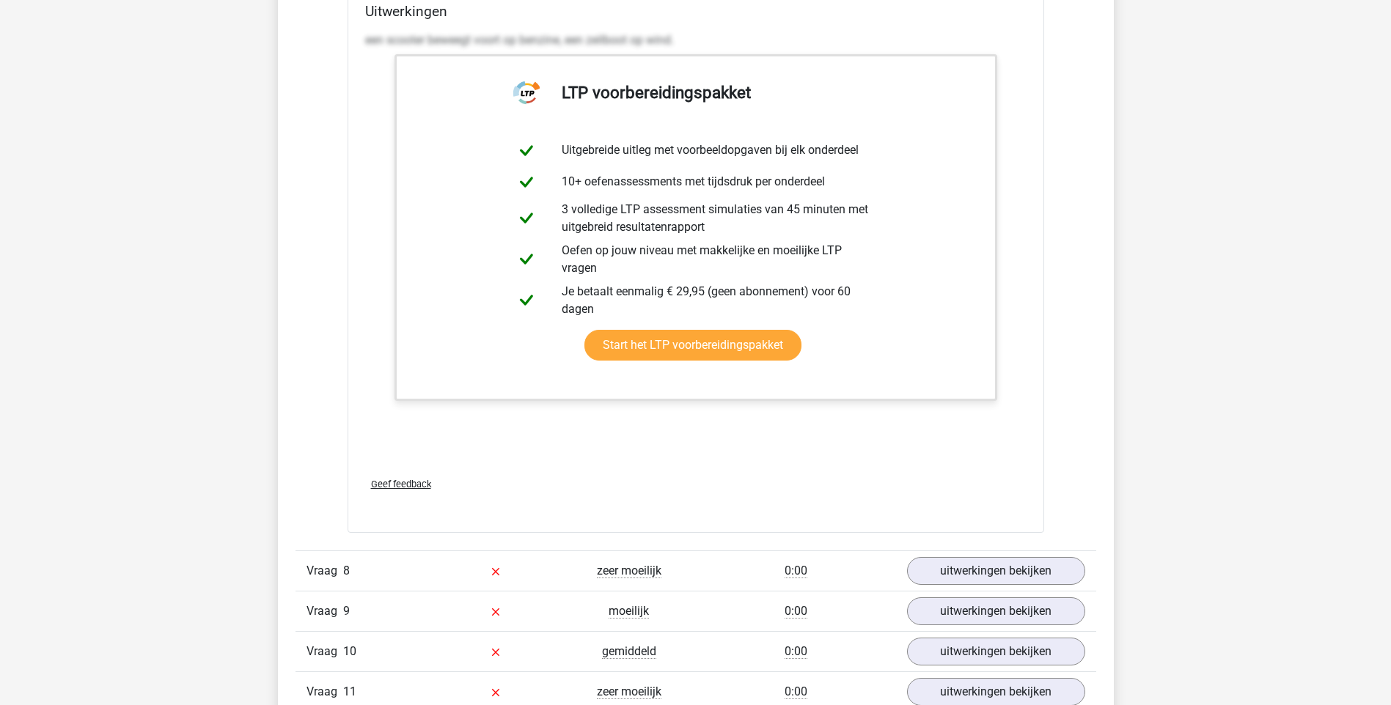
scroll to position [7037, 0]
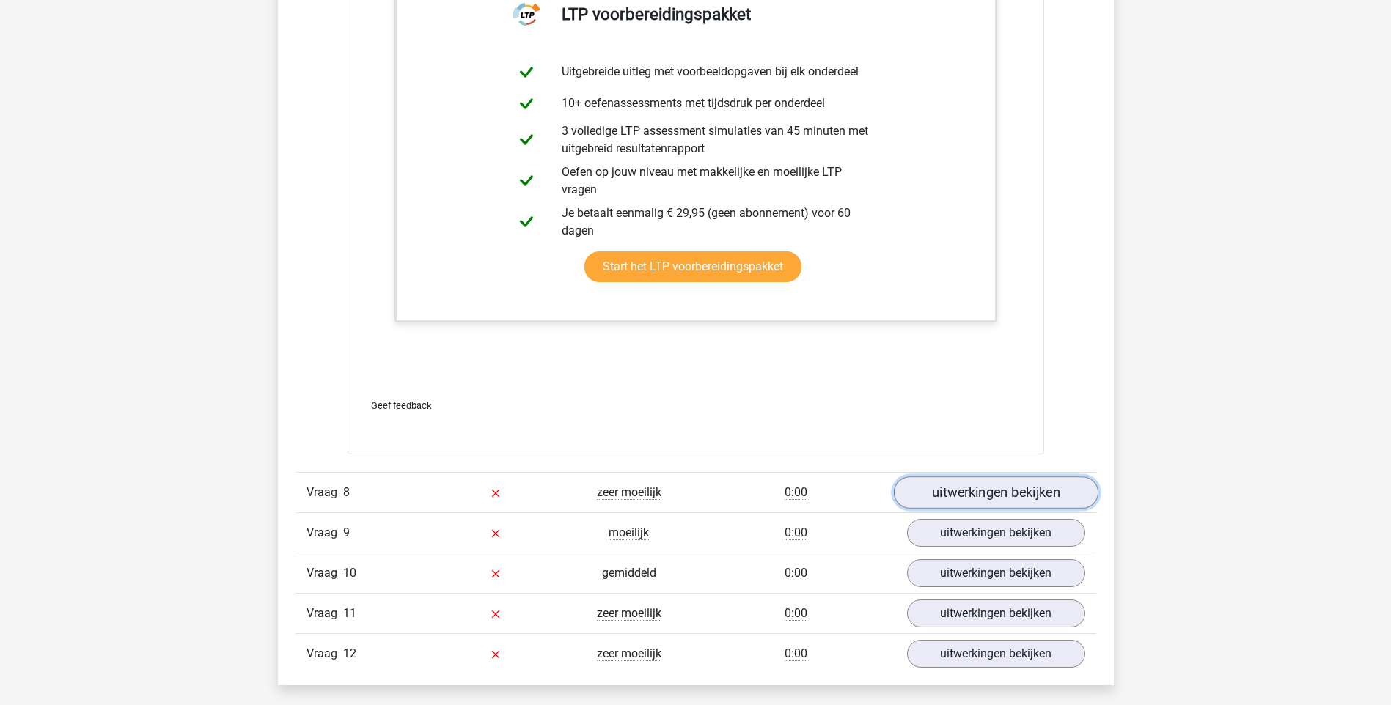
drag, startPoint x: 1014, startPoint y: 498, endPoint x: 995, endPoint y: 498, distance: 19.1
click at [1014, 498] on link "uitwerkingen bekijken" at bounding box center [995, 492] width 205 height 32
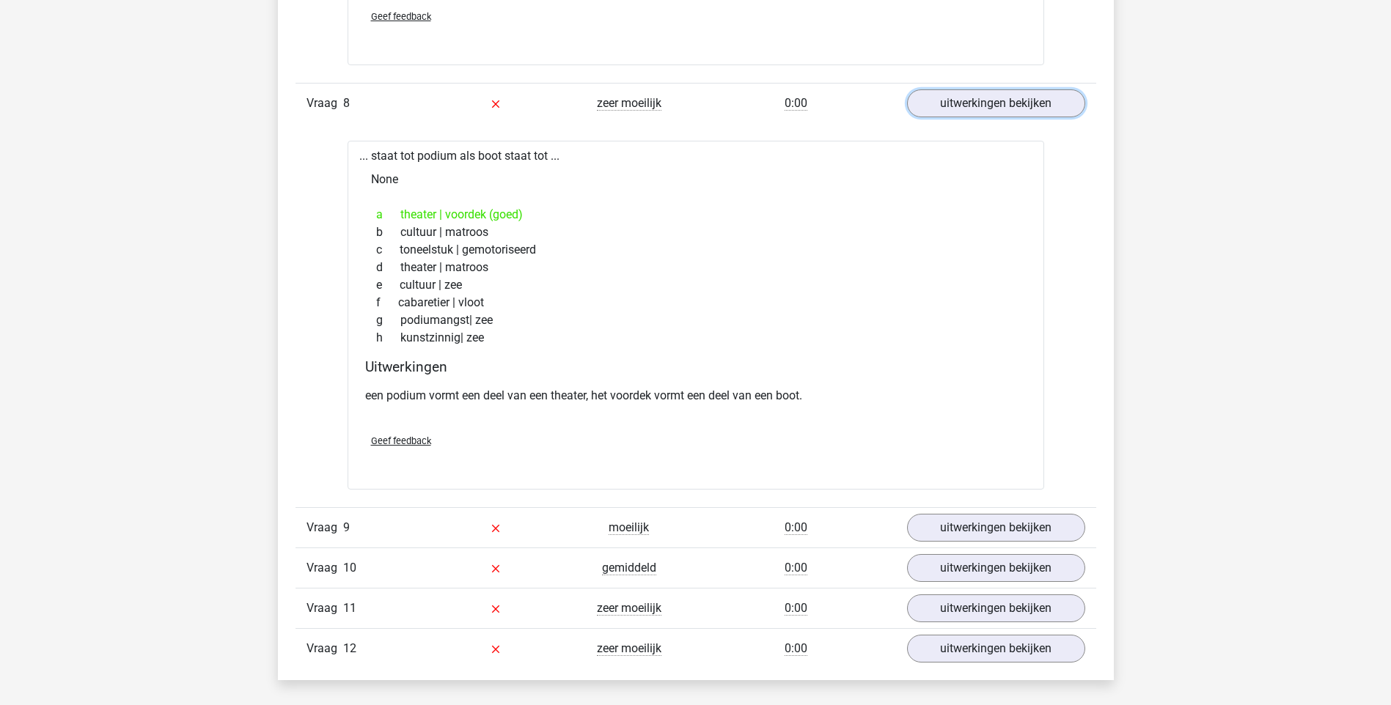
scroll to position [7477, 0]
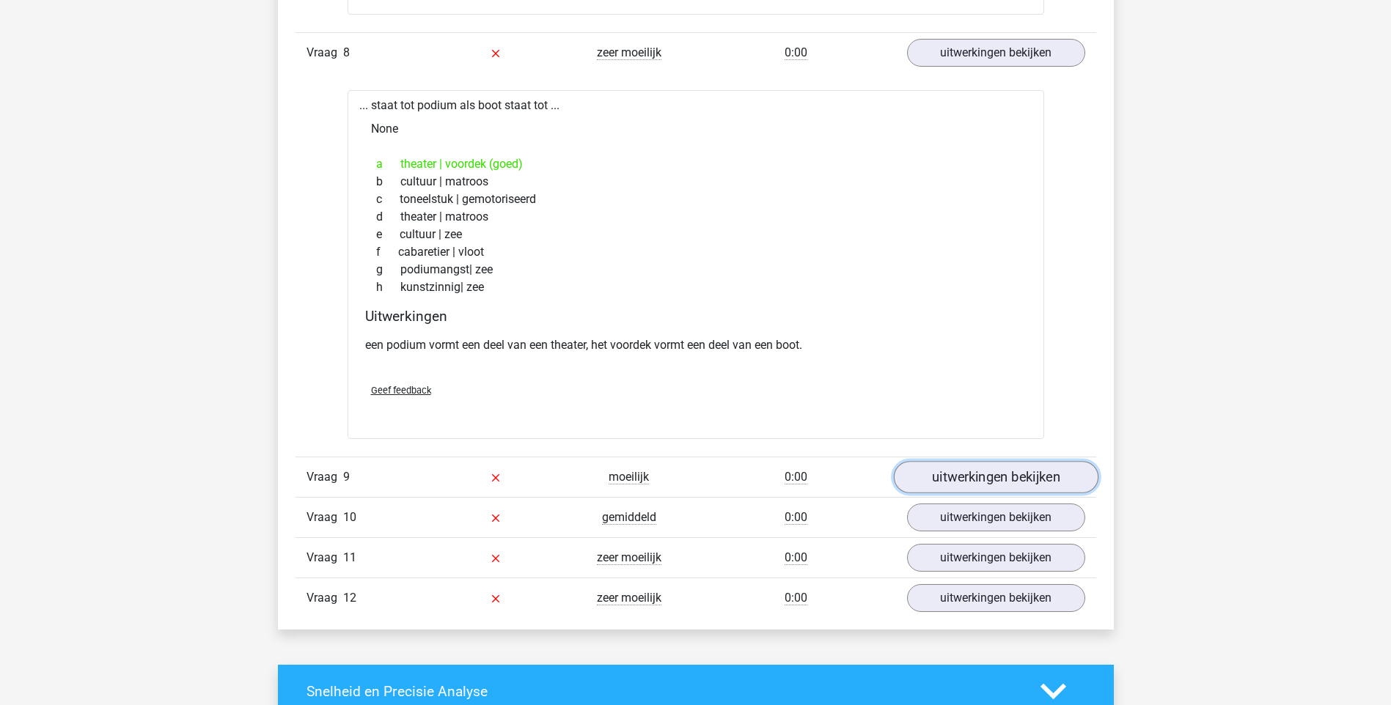
click at [954, 477] on link "uitwerkingen bekijken" at bounding box center [995, 478] width 205 height 32
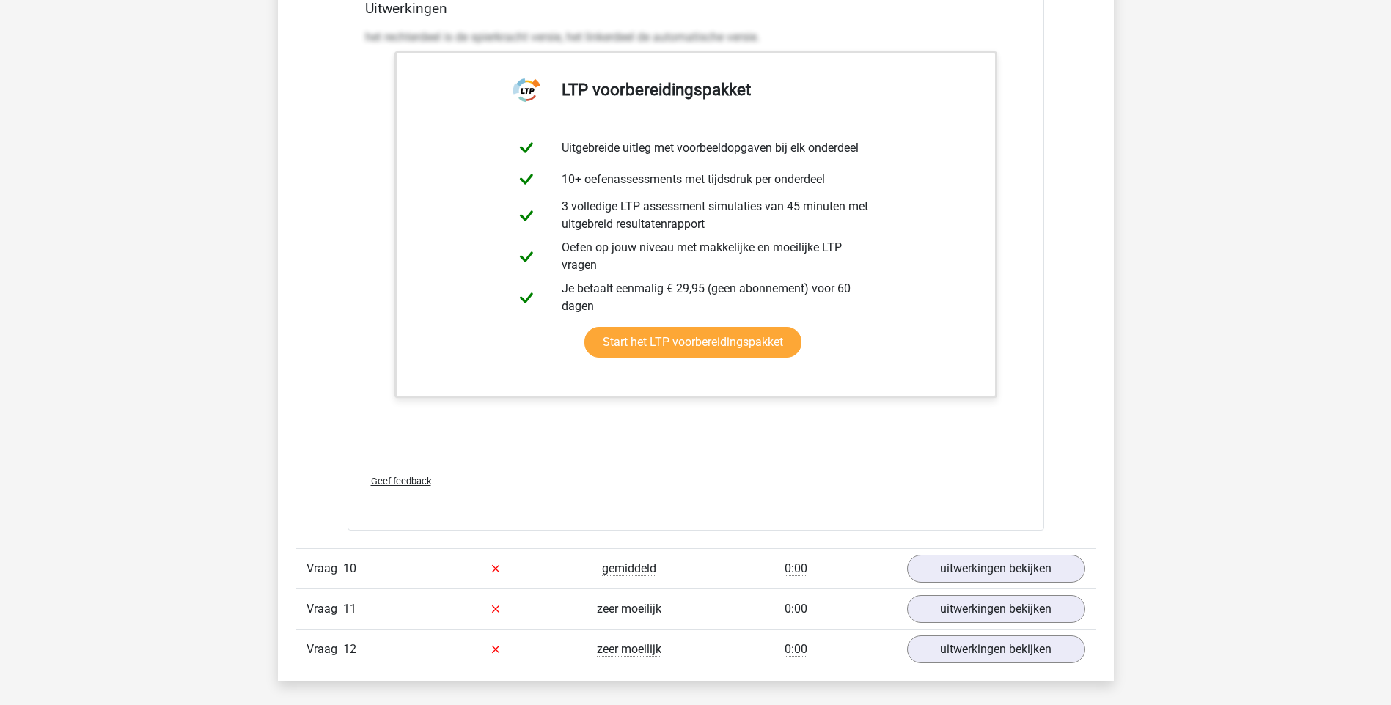
scroll to position [8210, 0]
click at [990, 568] on link "uitwerkingen bekijken" at bounding box center [995, 568] width 205 height 32
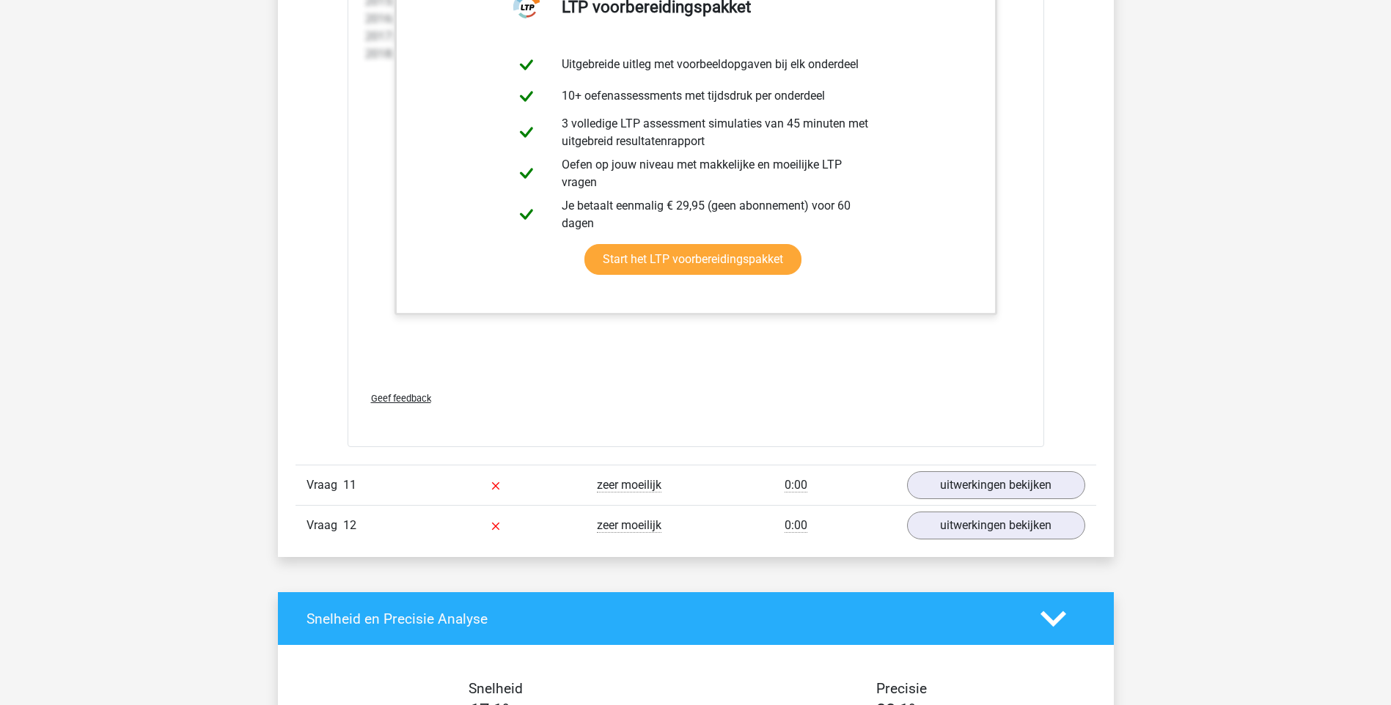
scroll to position [9823, 0]
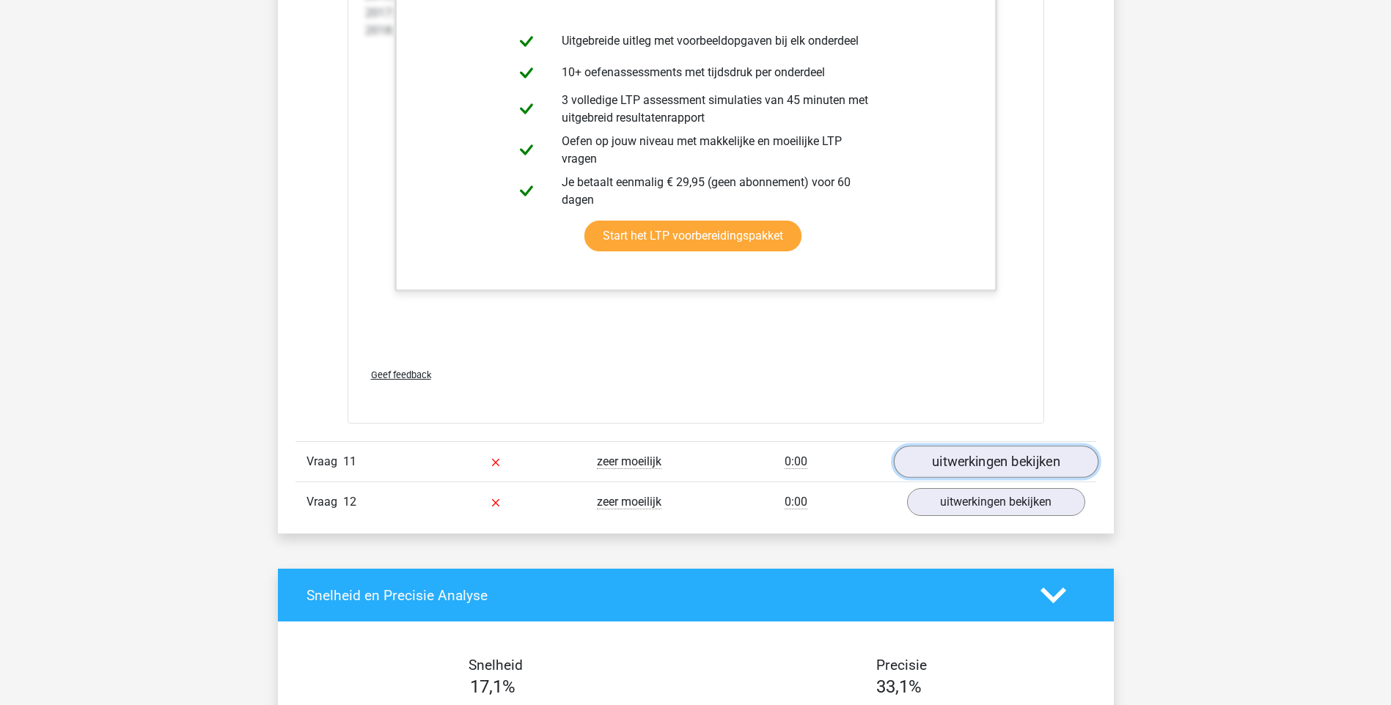
click at [938, 460] on link "uitwerkingen bekijken" at bounding box center [995, 462] width 205 height 32
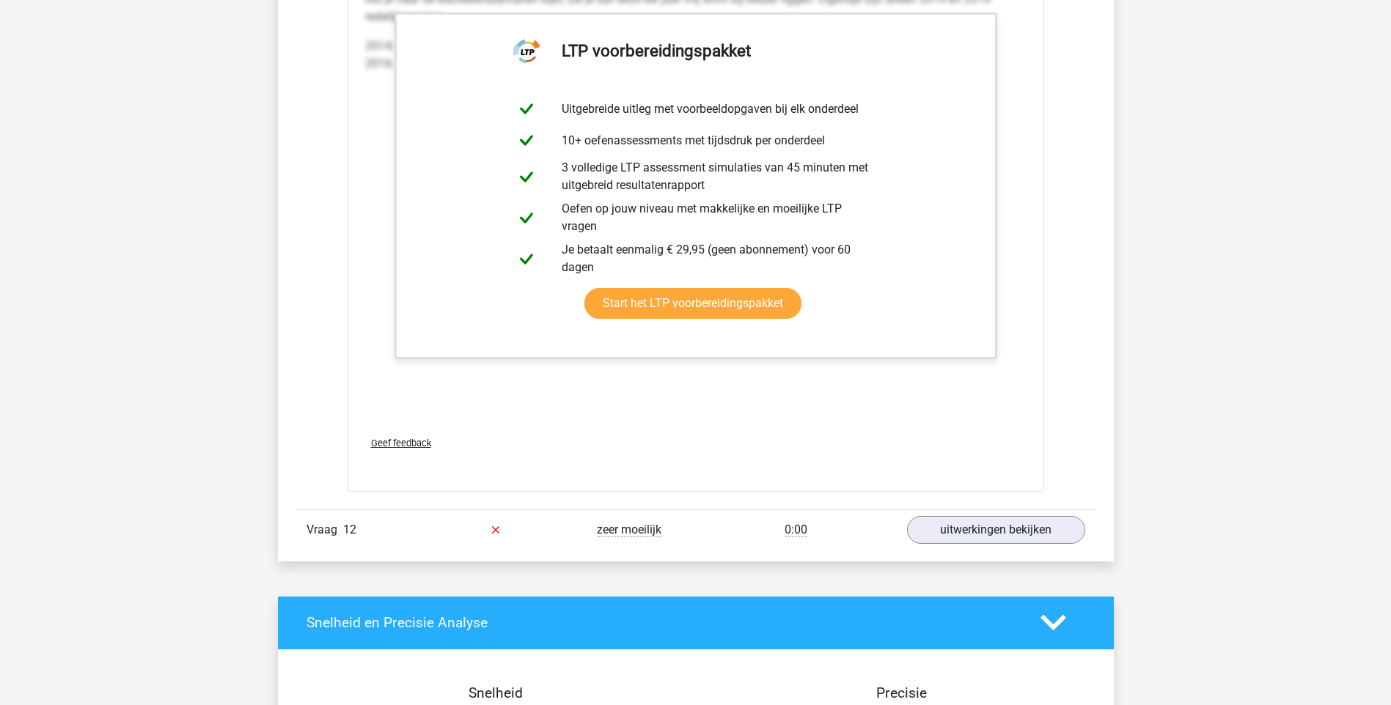
scroll to position [11289, 0]
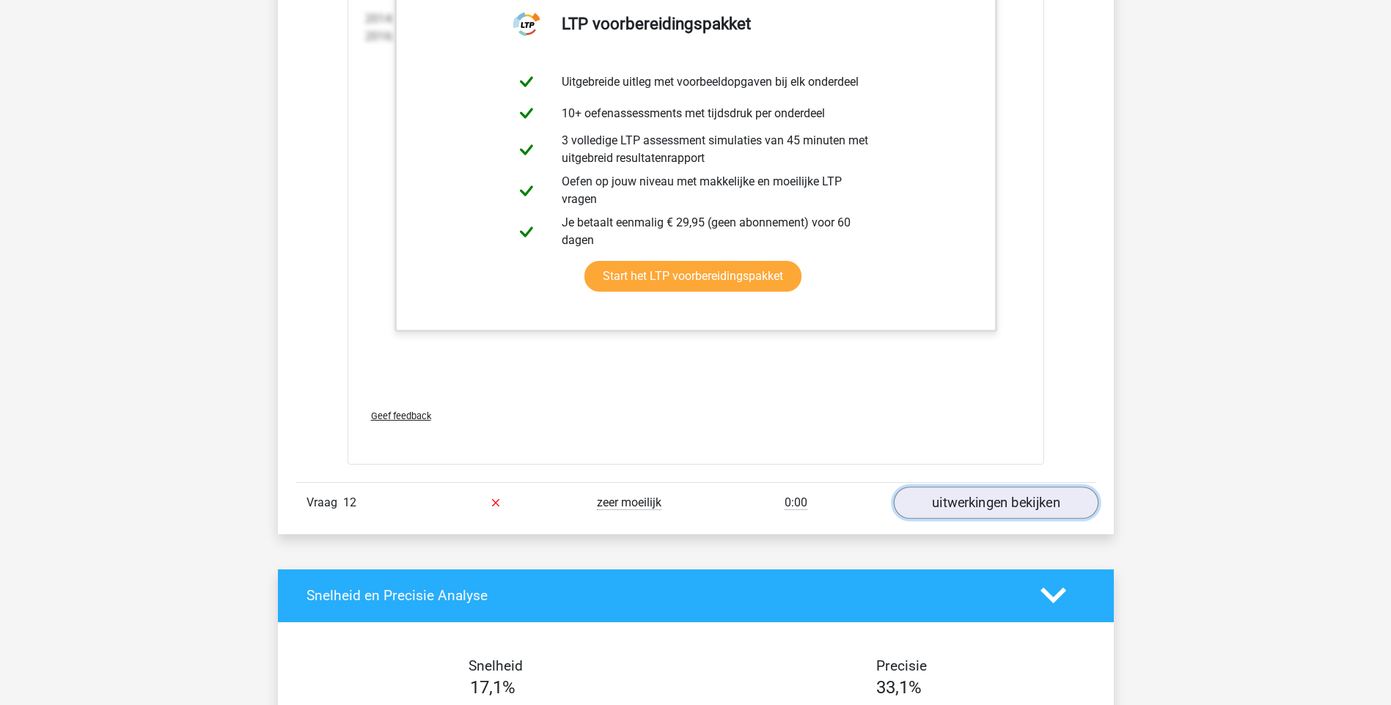
click at [964, 501] on link "uitwerkingen bekijken" at bounding box center [995, 503] width 205 height 32
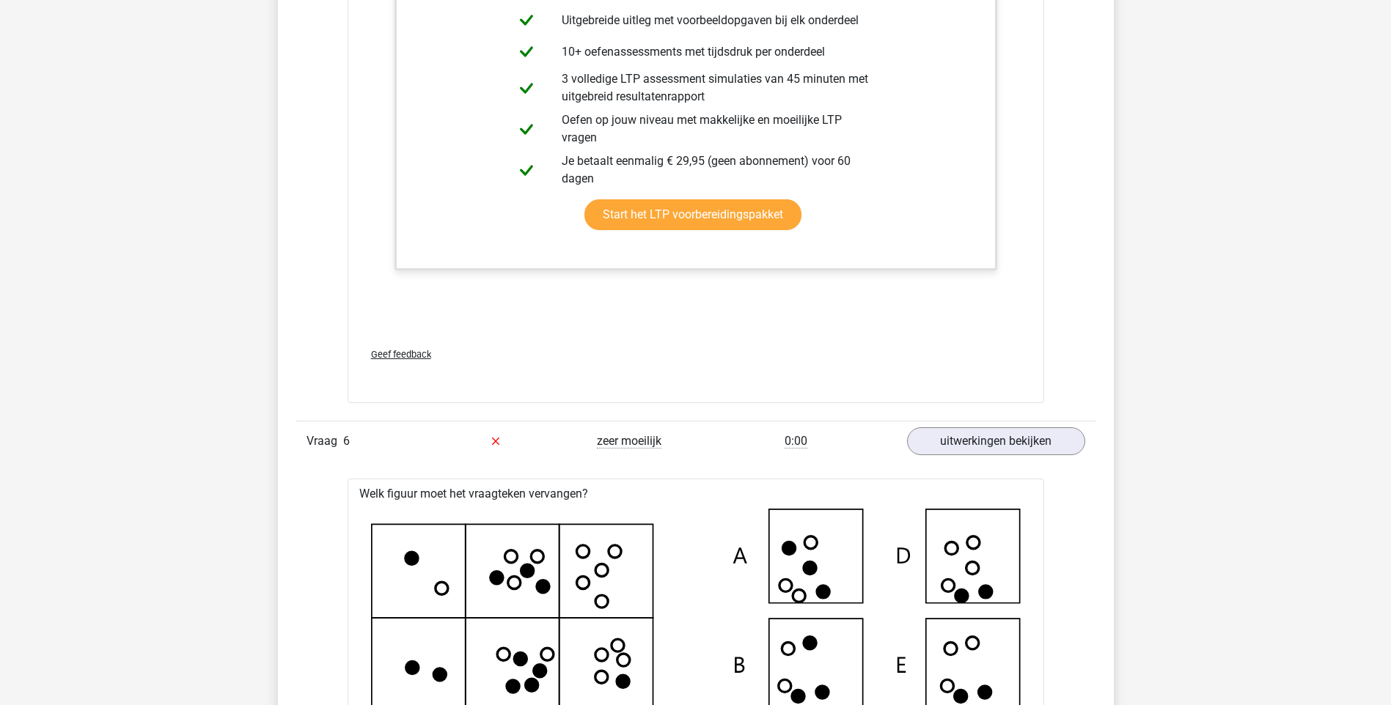
scroll to position [5571, 0]
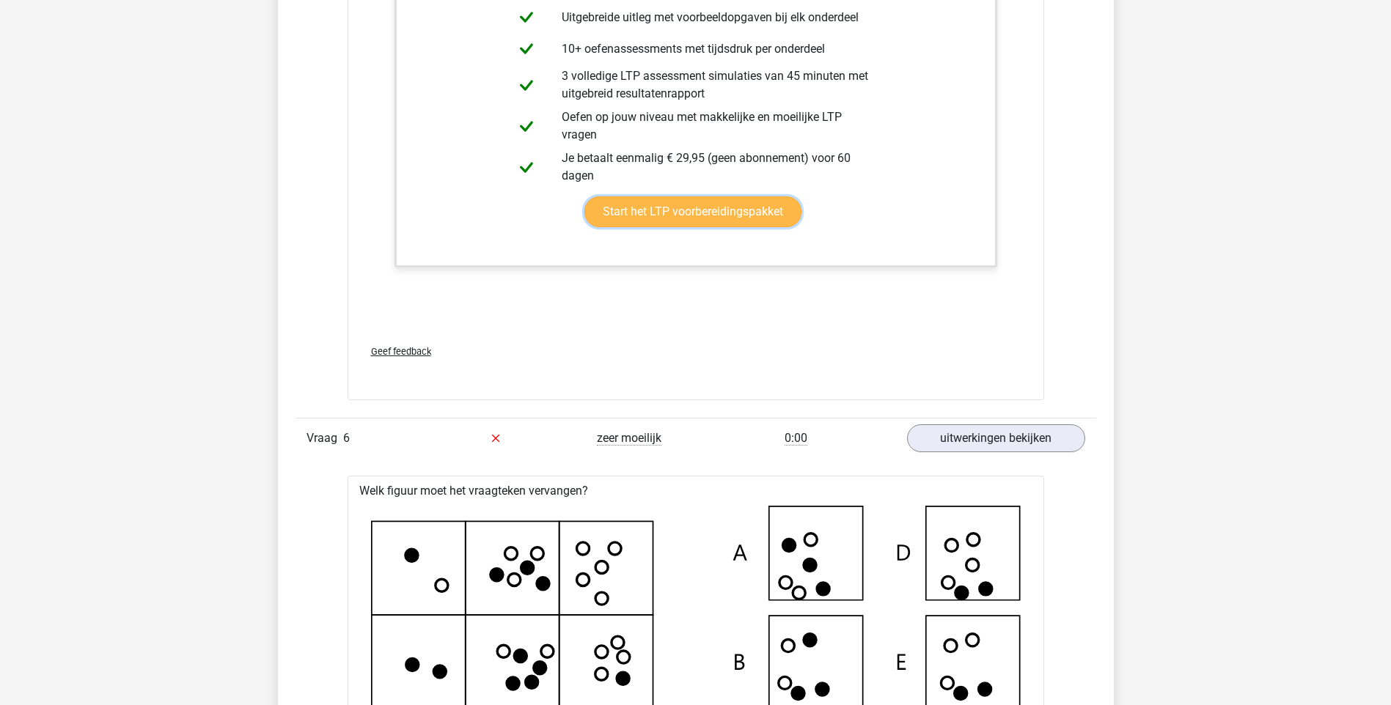
click at [633, 210] on link "Start het LTP voorbereidingspakket" at bounding box center [692, 211] width 217 height 31
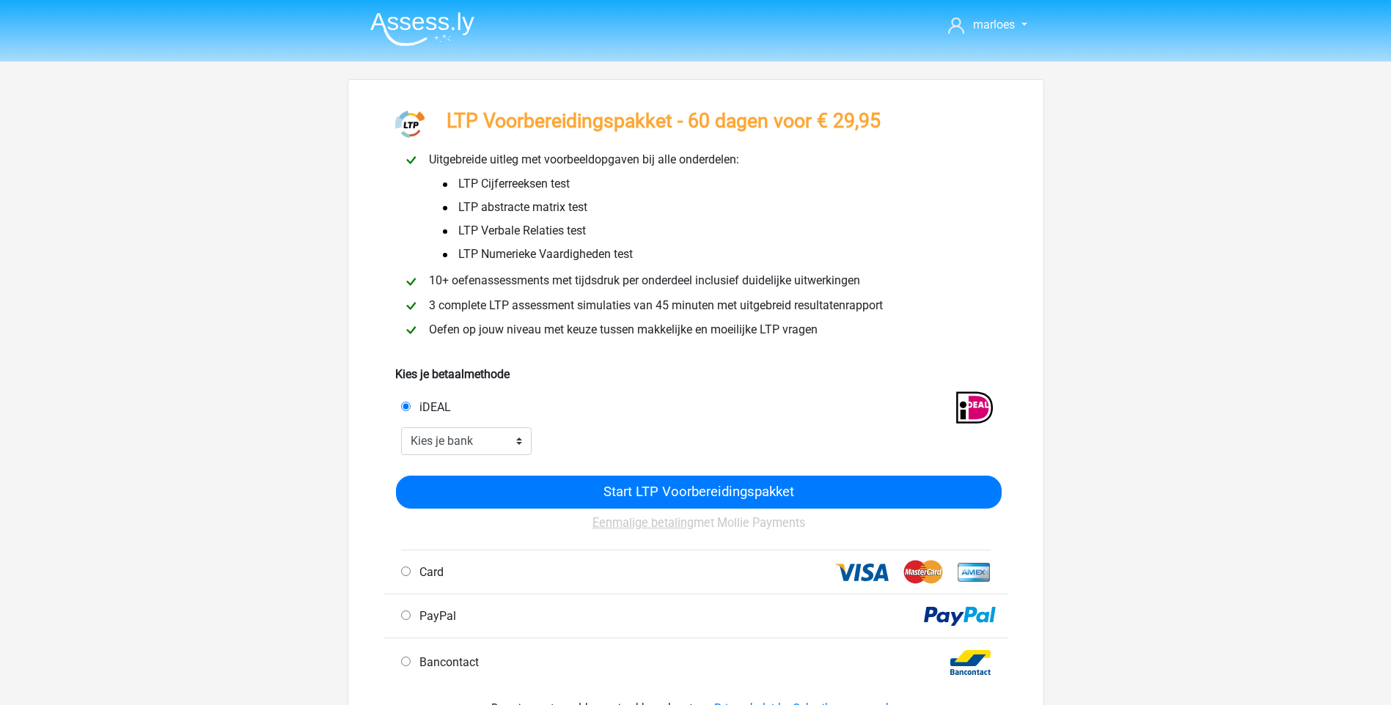
scroll to position [73, 0]
